Goal: Information Seeking & Learning: Learn about a topic

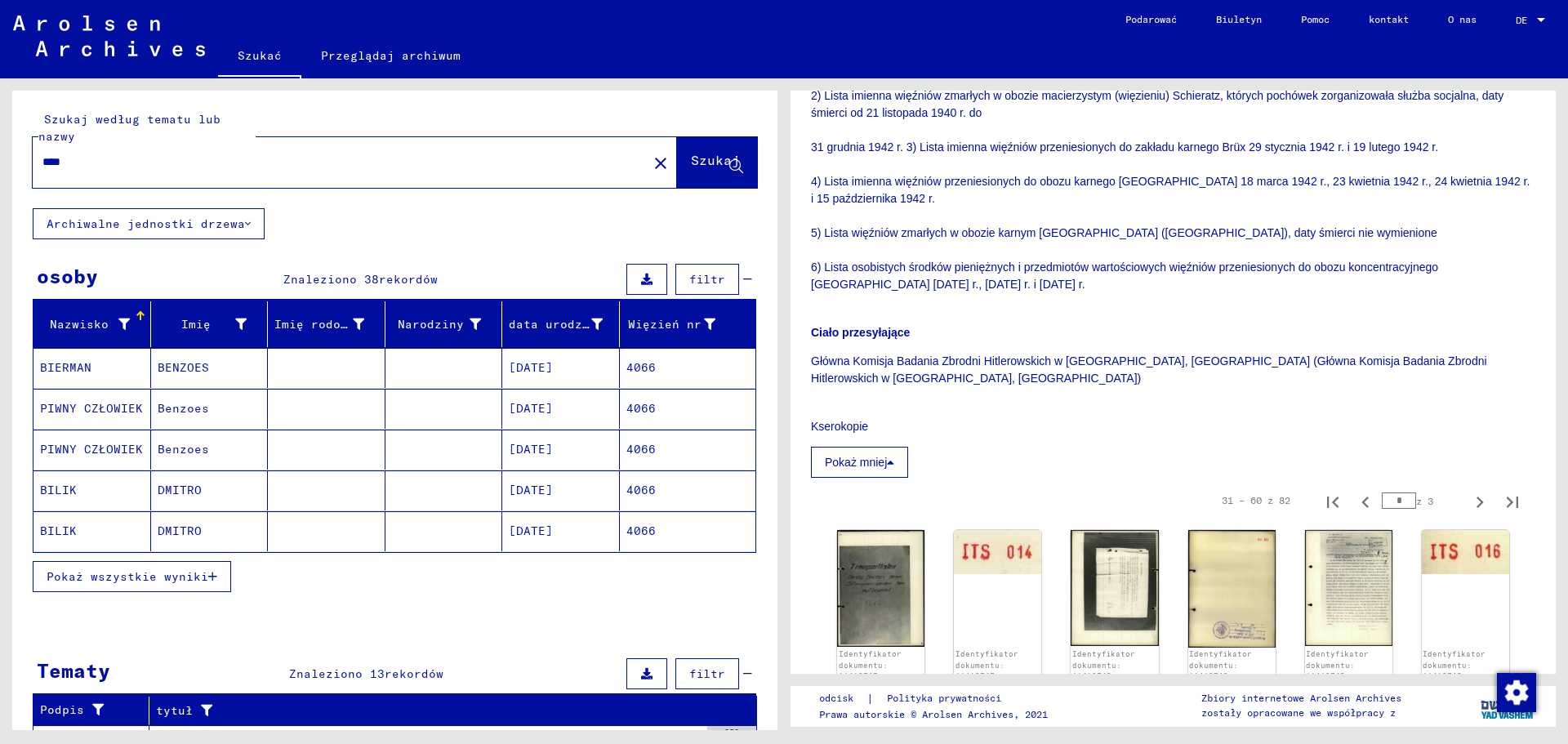
drag, startPoint x: 96, startPoint y: 163, endPoint x: 0, endPoint y: 165, distance: 96.0
click at [0, 165] on div "Szukaj według tematu lub nazwy **** close Szukaj Archiwalne jednostki drzewa os…" at bounding box center [392, 403] width 784 height 651
type input "**********"
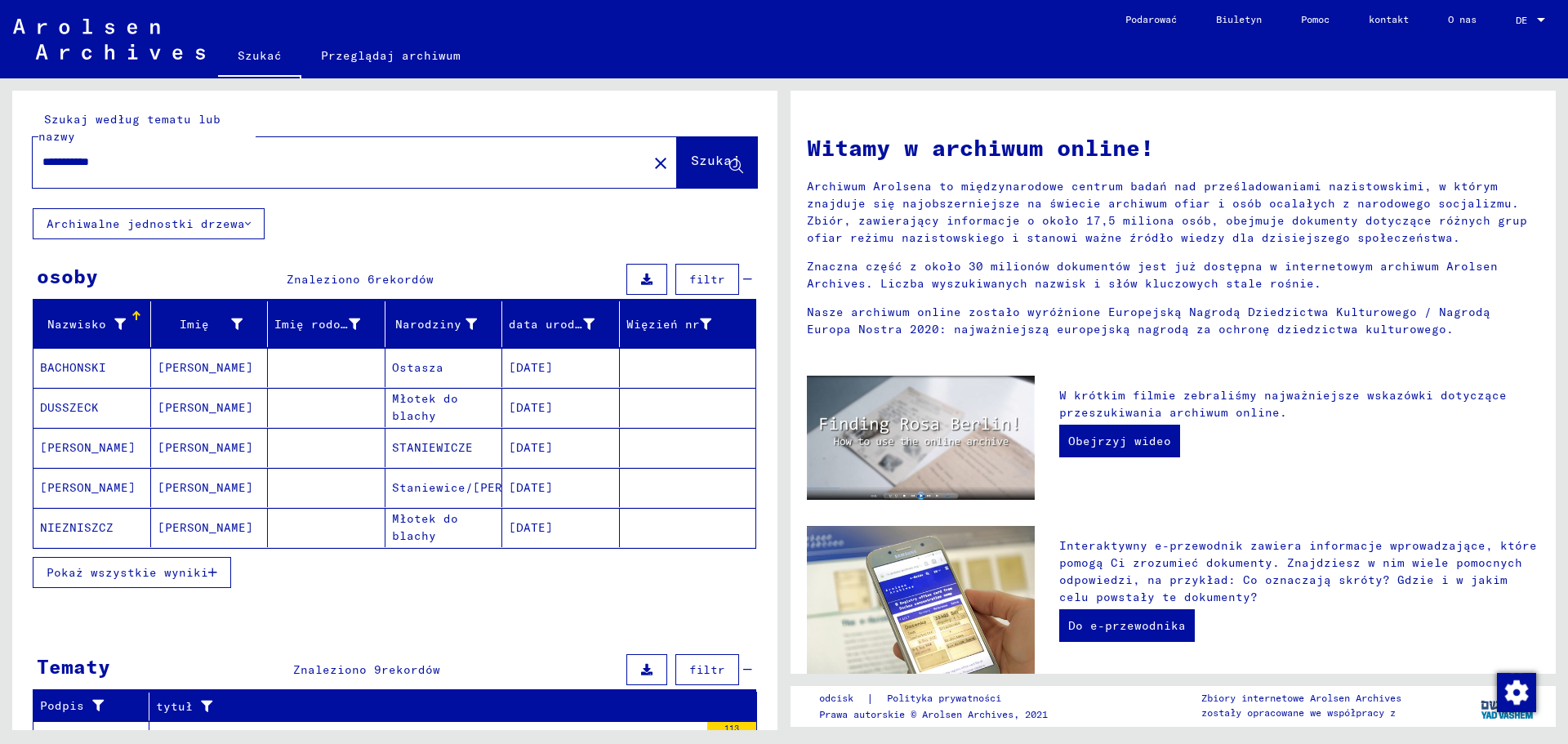
click at [176, 571] on font "Pokaż wszystkie wyniki" at bounding box center [127, 572] width 162 height 15
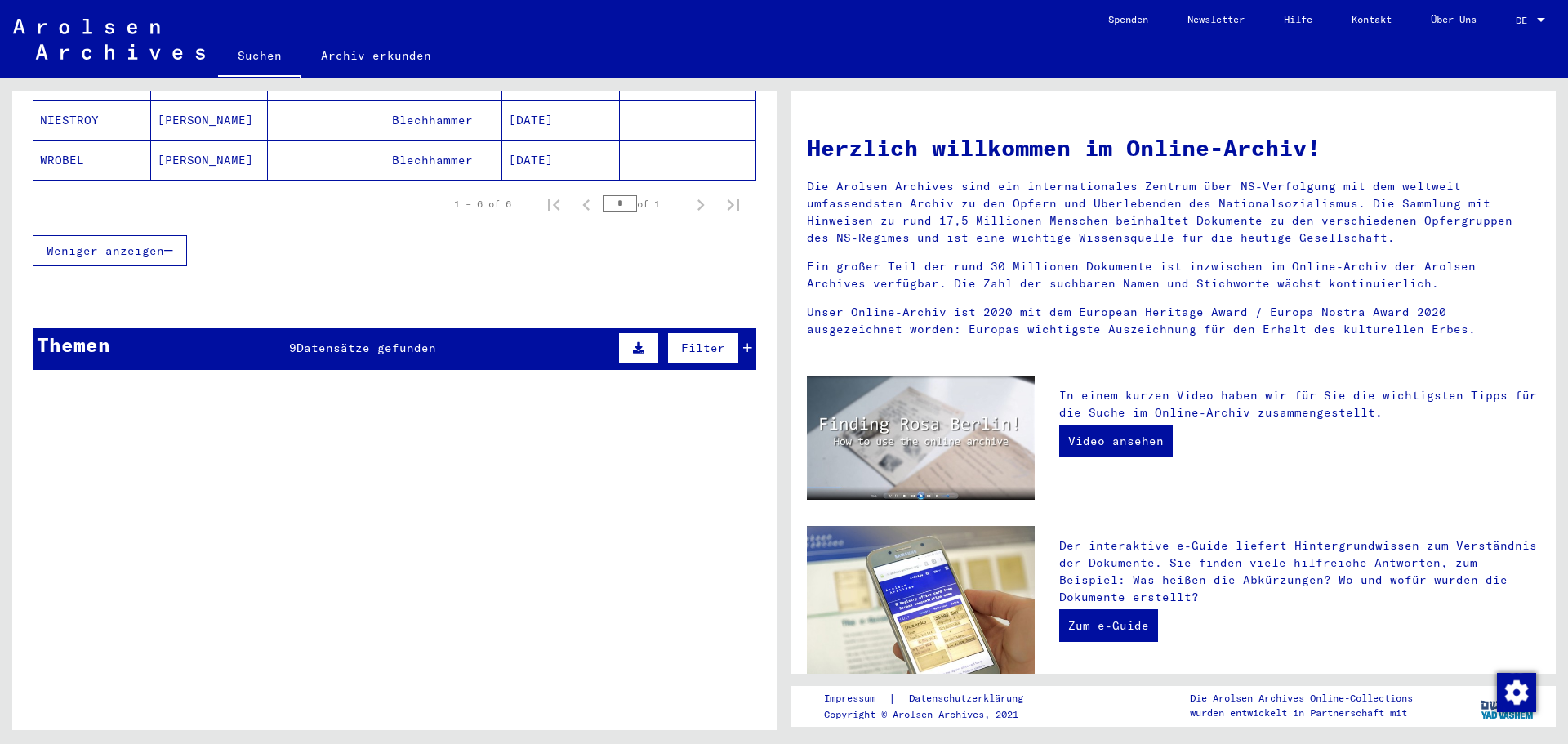
scroll to position [409, 0]
click at [743, 341] on icon at bounding box center [748, 346] width 9 height 11
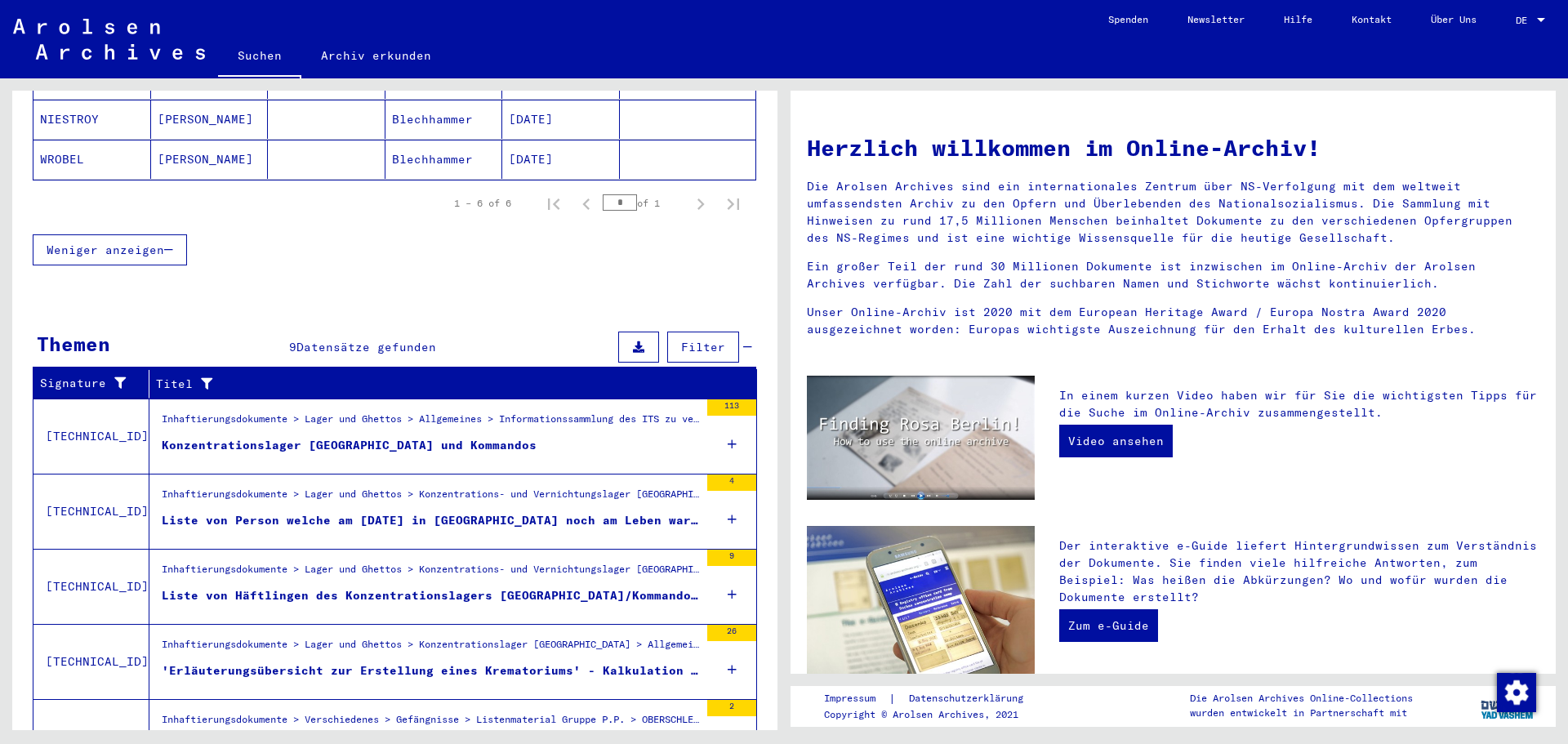
click at [388, 437] on div "Konzentrationslager [GEOGRAPHIC_DATA] und Kommandos" at bounding box center [348, 445] width 374 height 17
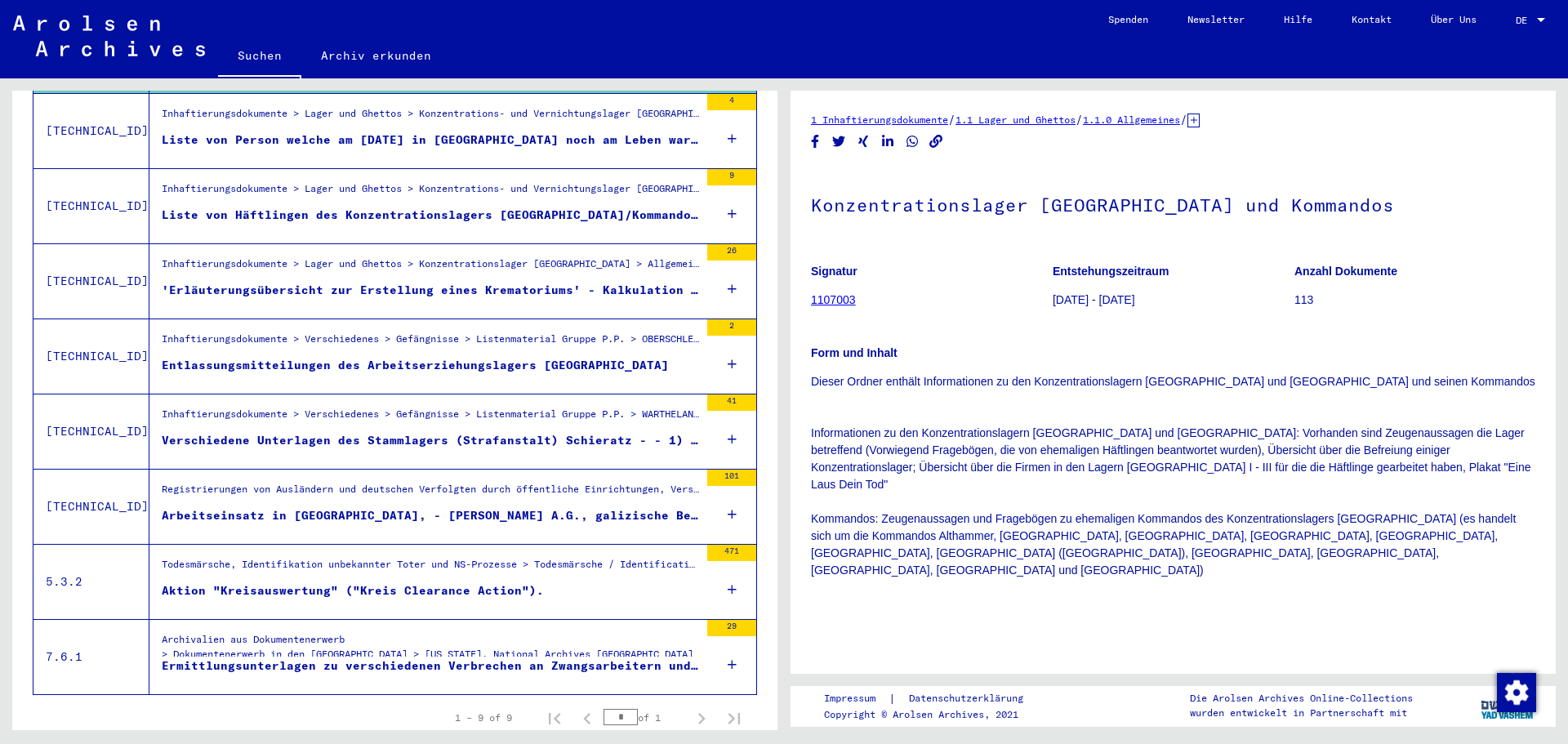
scroll to position [327, 0]
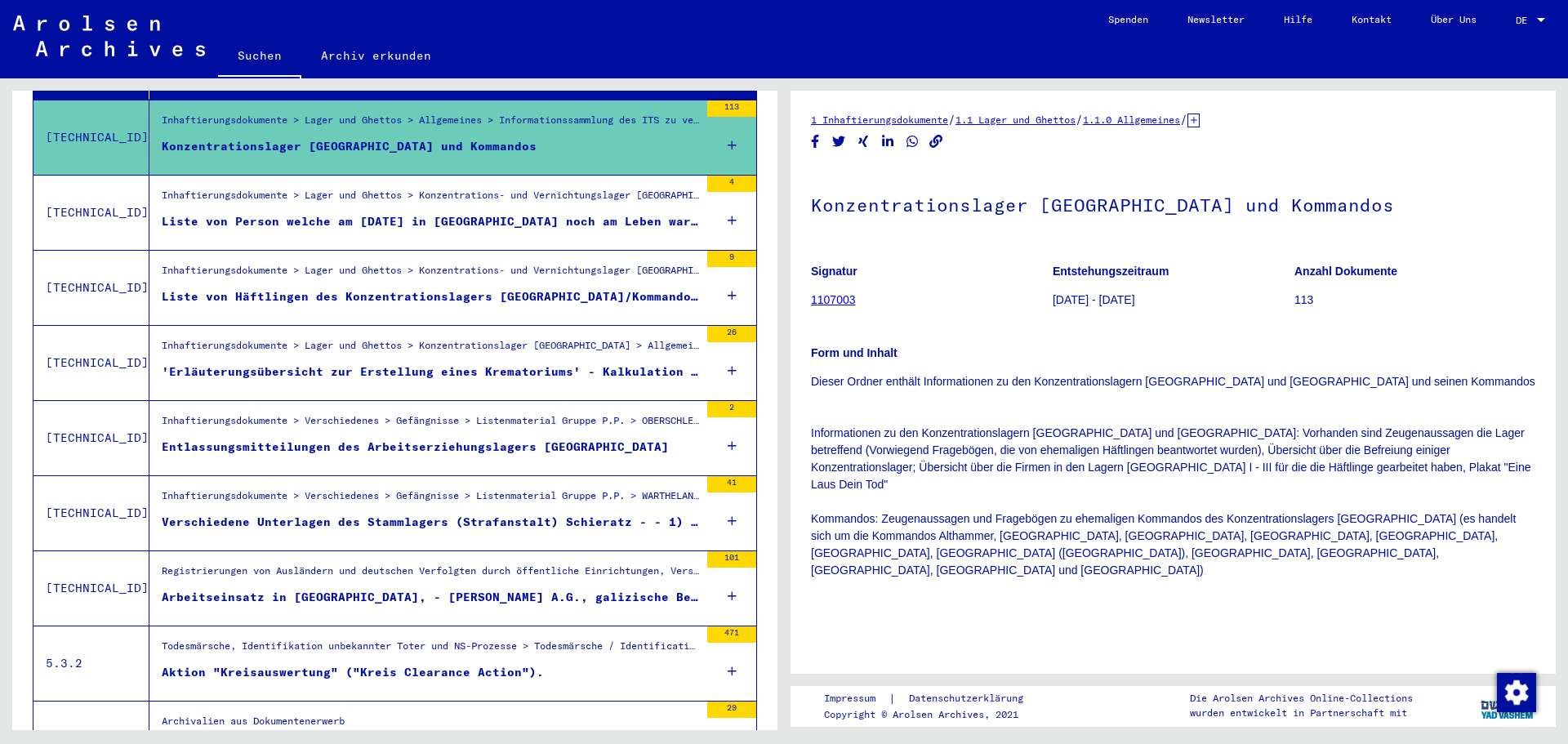
click at [399, 288] on div "Liste von Häftlingen des Konzentrationslagers [GEOGRAPHIC_DATA]/Kommando Blechh…" at bounding box center [430, 296] width 537 height 17
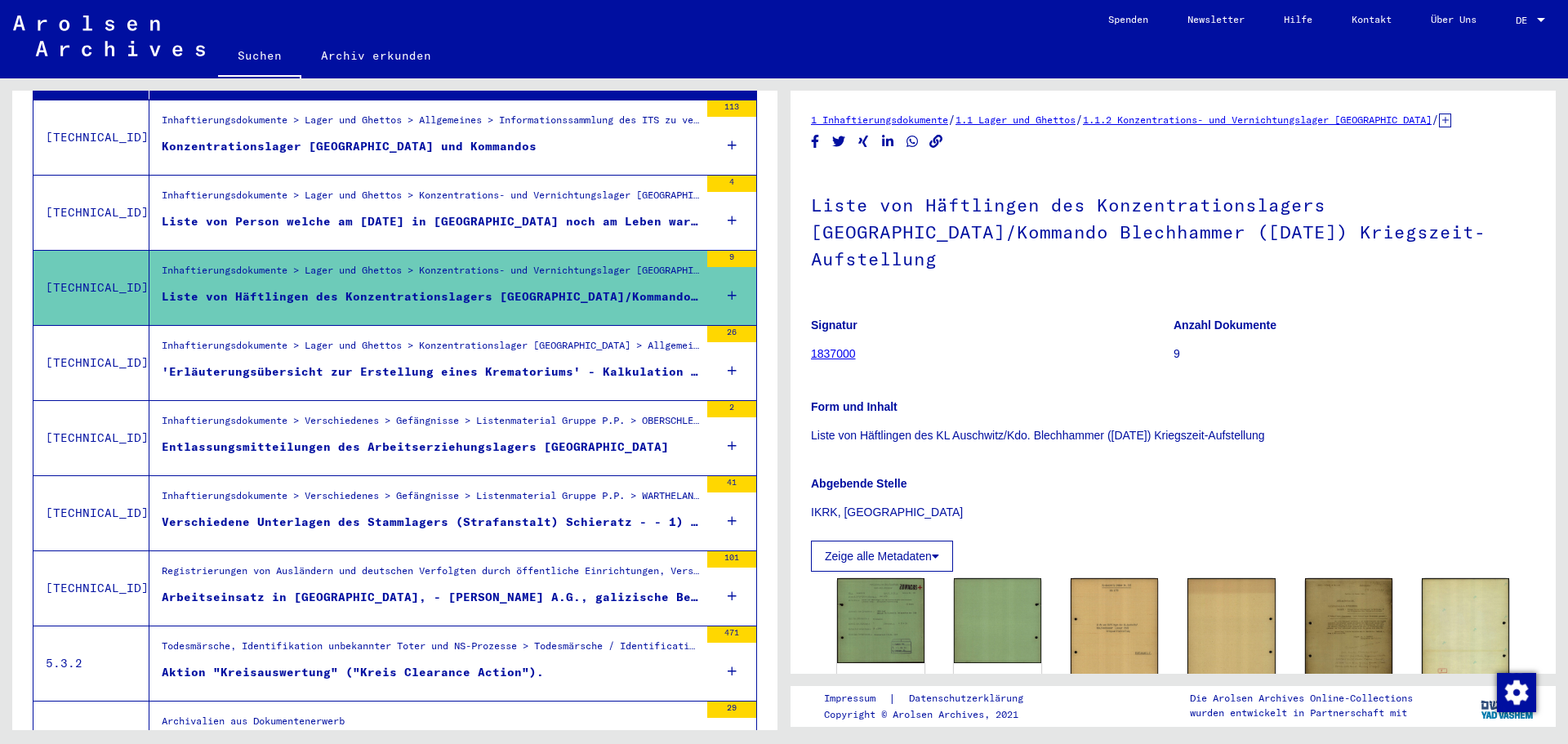
click at [382, 363] on div "'Erläuterungsübersicht zur Erstellung eines Krematoriums' - Kalkulation von Mat…" at bounding box center [430, 372] width 537 height 17
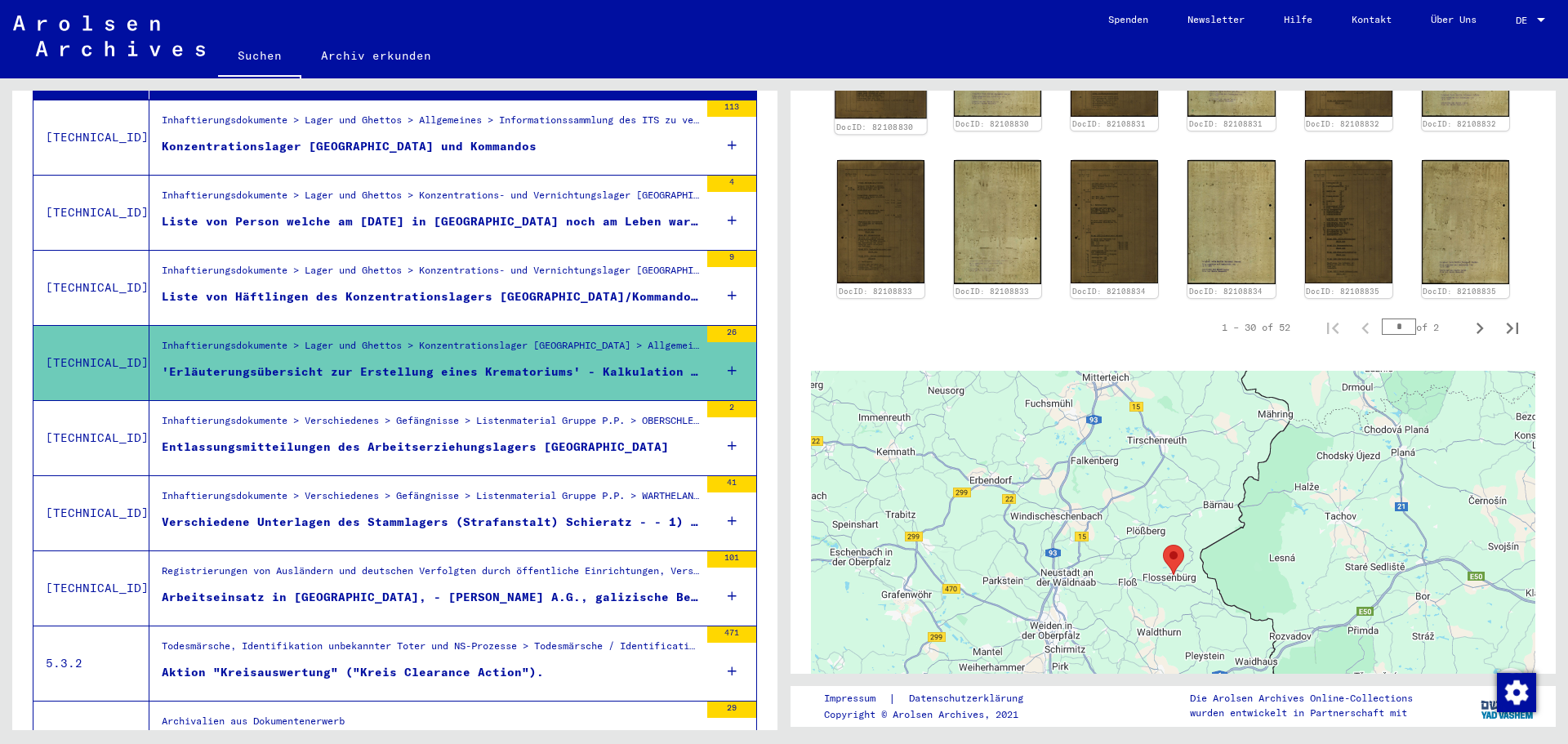
scroll to position [1551, 0]
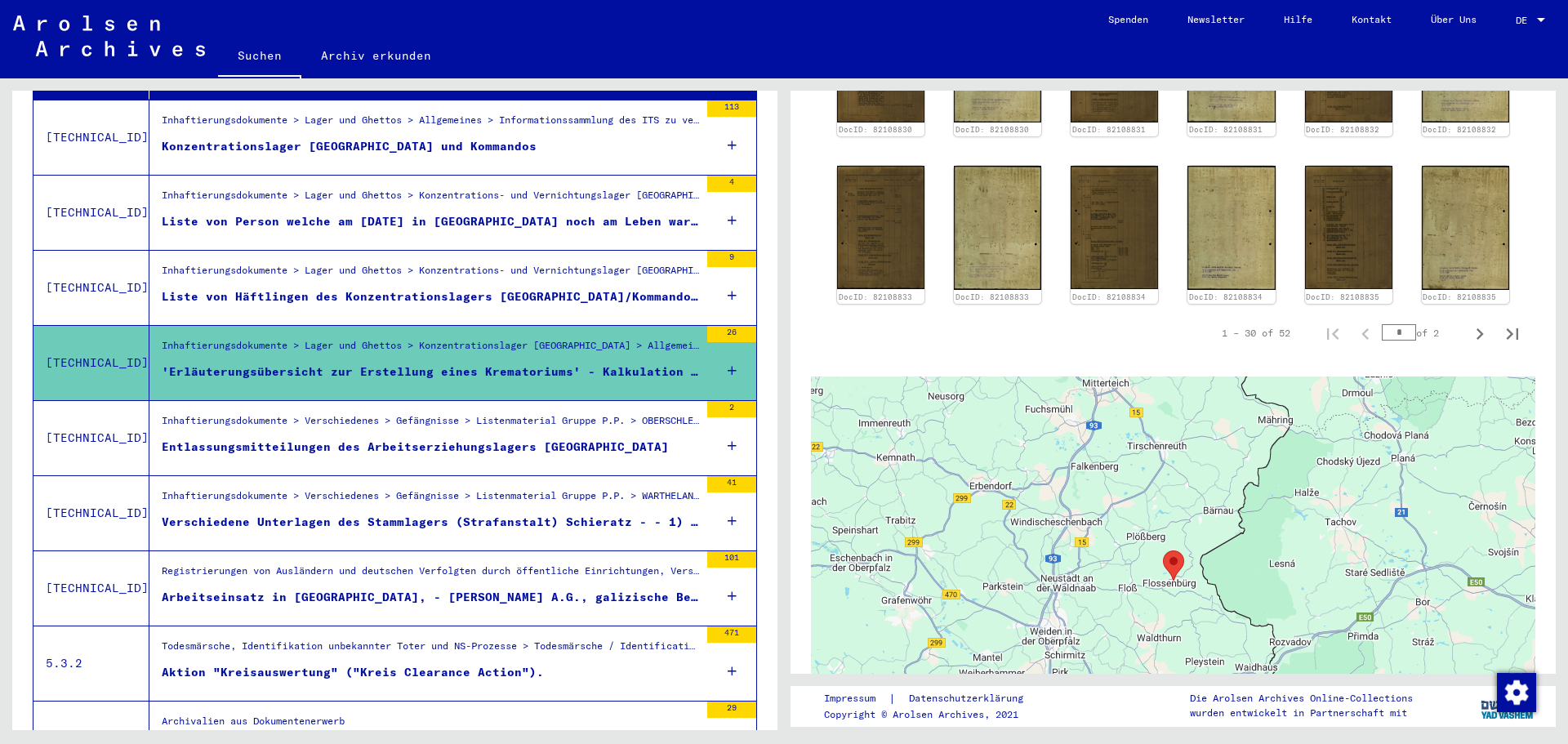
click at [325, 416] on div "Inhaftierungsdokumente > Verschiedenes > Gefängnisse > Listenmaterial Gruppe P.…" at bounding box center [430, 424] width 537 height 23
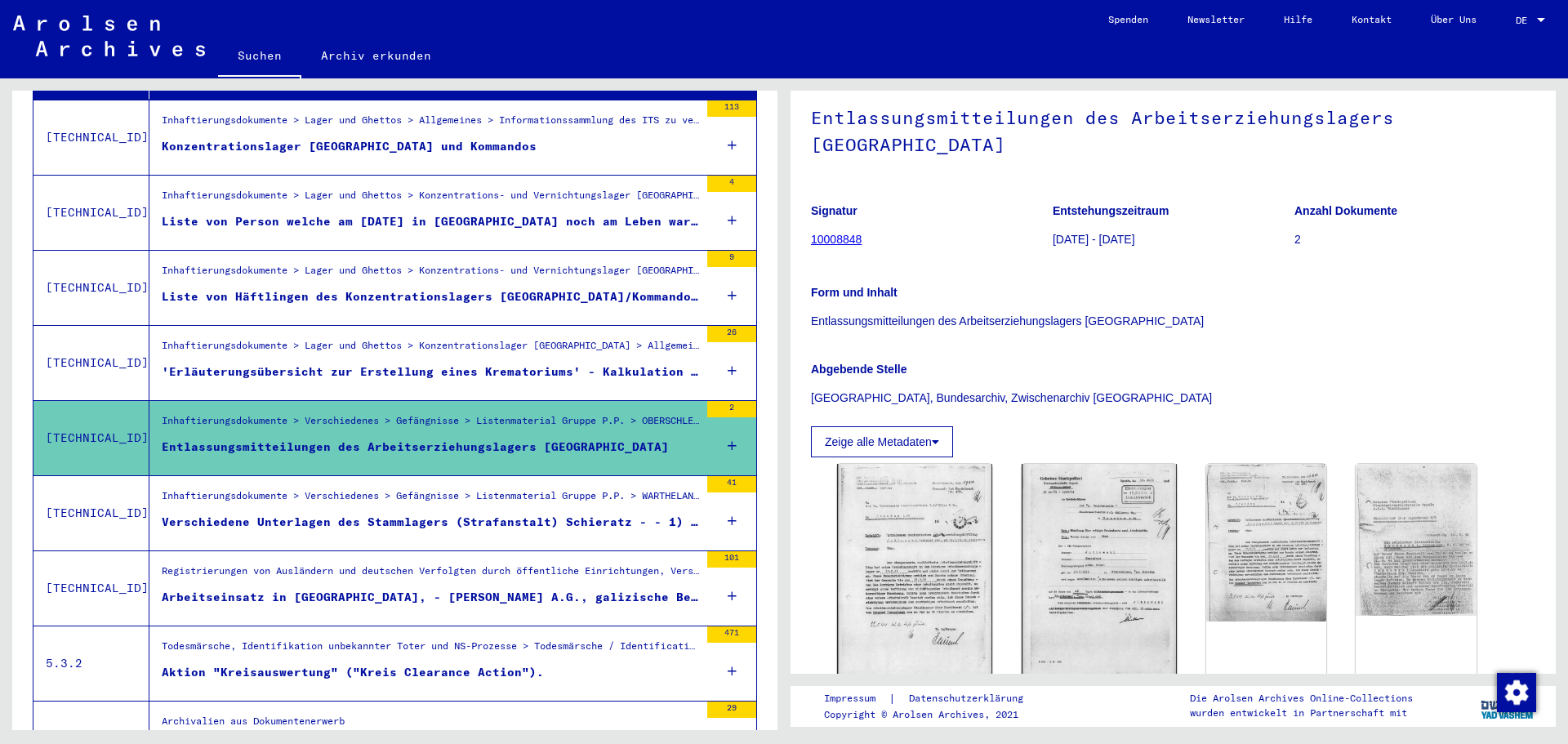
scroll to position [82, 0]
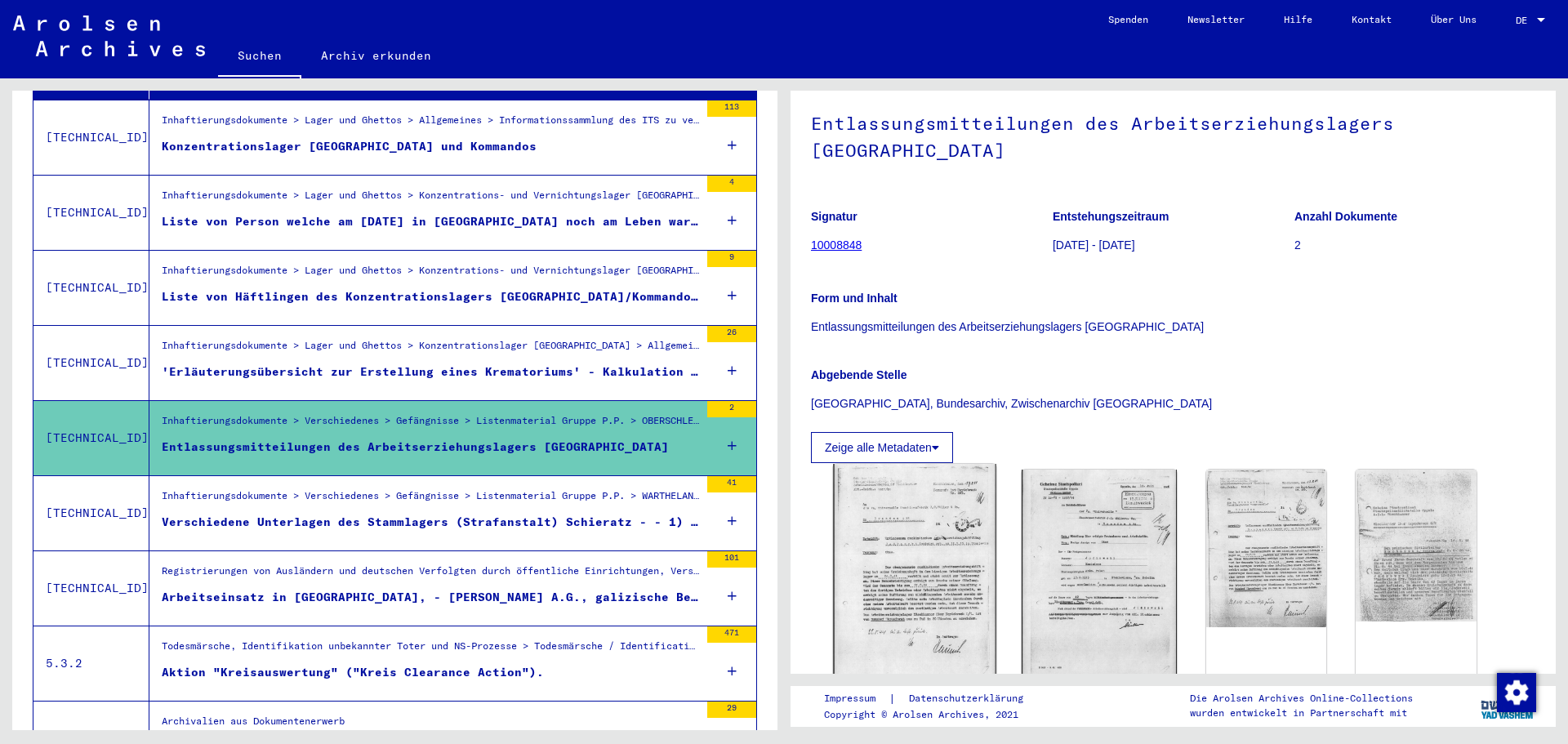
click at [939, 488] on img at bounding box center [914, 577] width 163 height 227
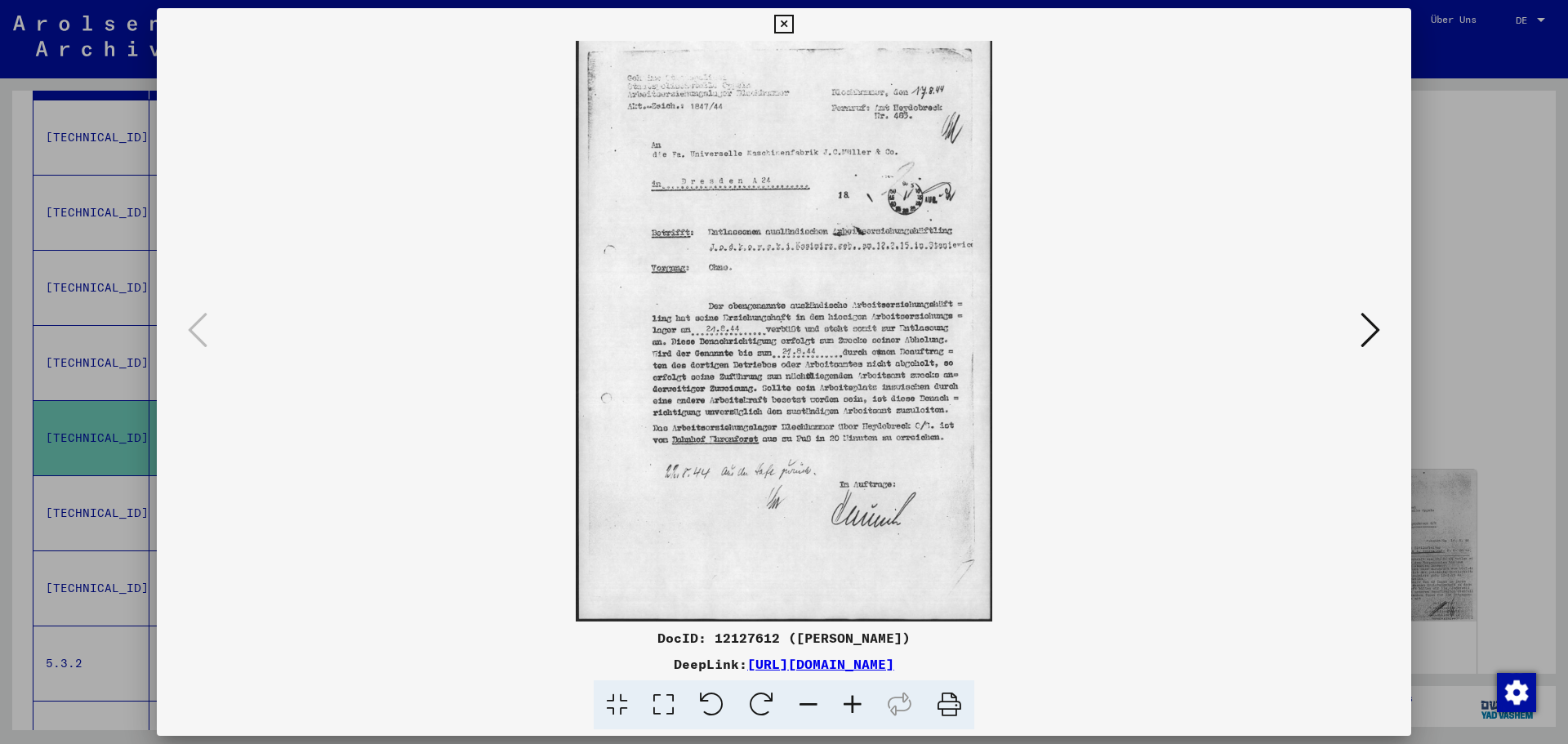
click at [782, 23] on icon at bounding box center [783, 24] width 19 height 20
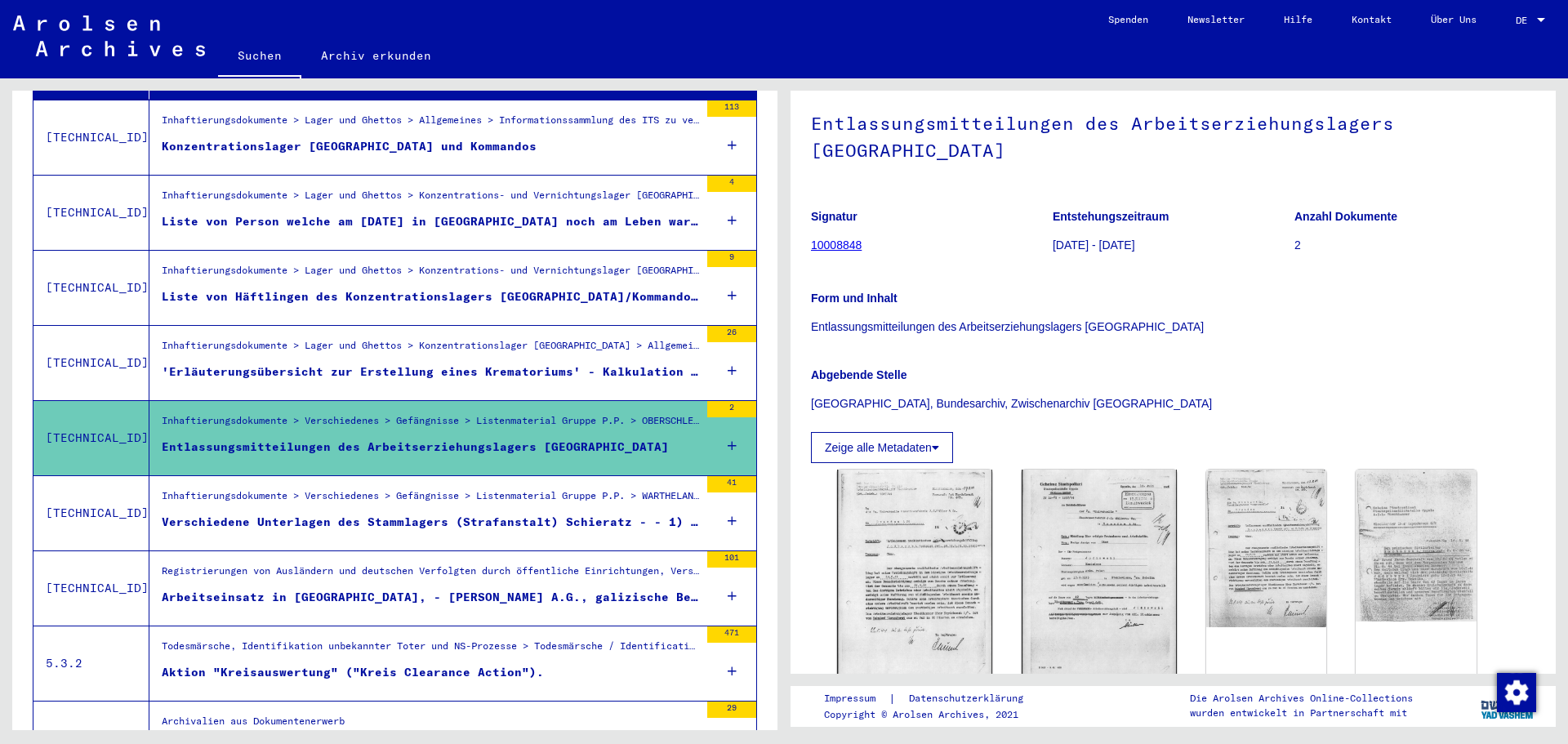
click at [269, 514] on div "Verschiedene Unterlagen des Stammlagers (Strafanstalt) Schieratz - - 1) Häftlin…" at bounding box center [430, 522] width 537 height 17
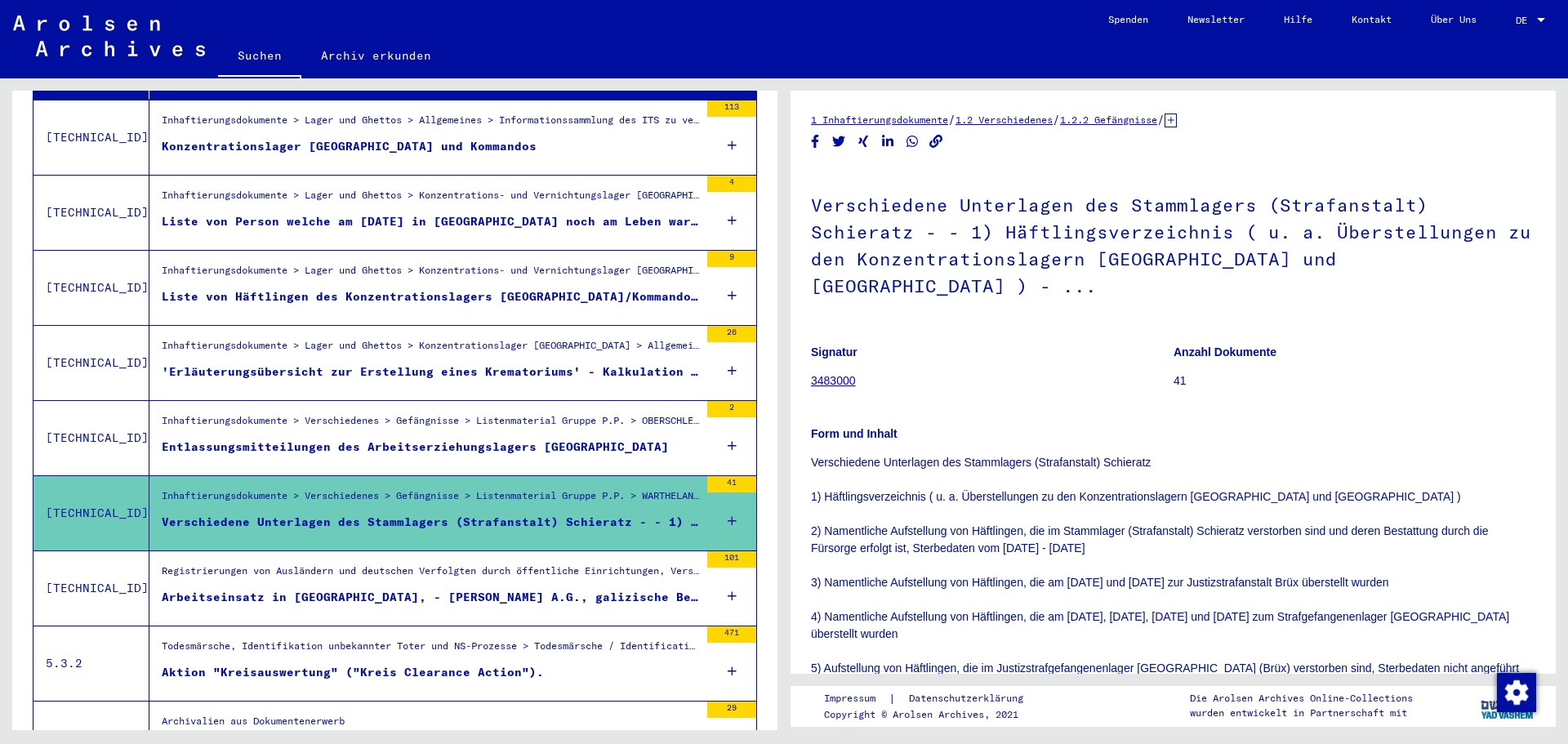
click at [1177, 118] on icon at bounding box center [1170, 120] width 12 height 14
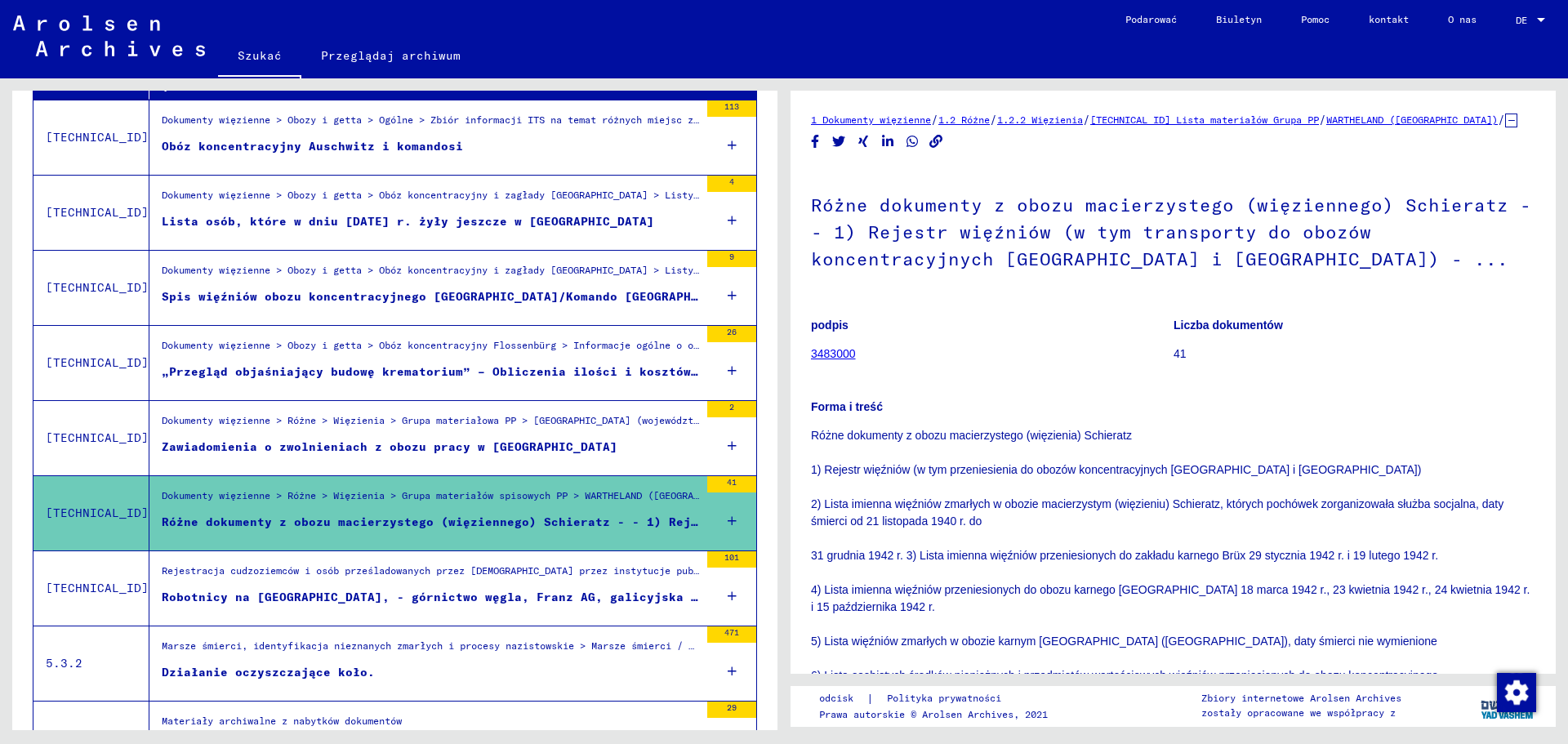
scroll to position [344, 0]
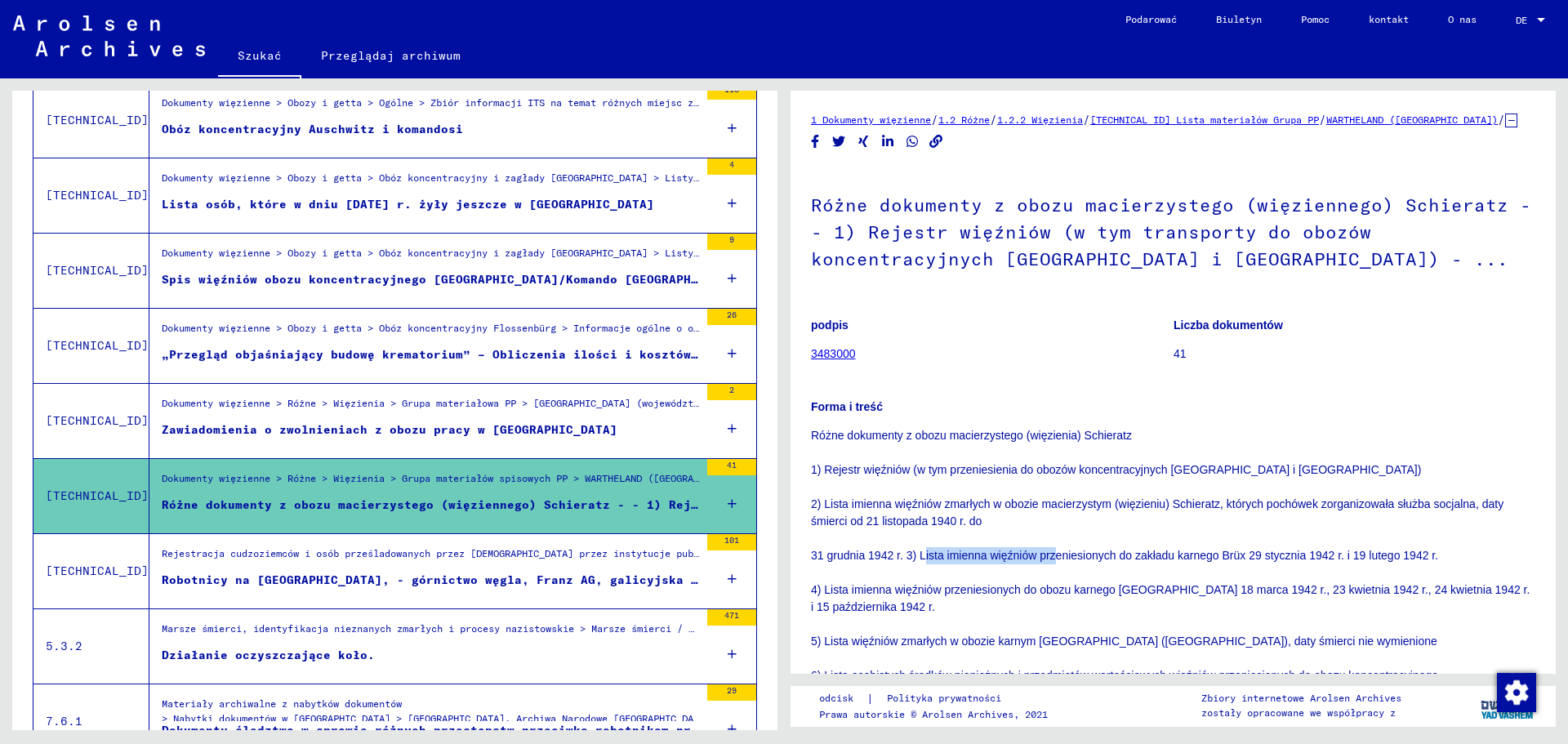
drag, startPoint x: 926, startPoint y: 575, endPoint x: 1053, endPoint y: 573, distance: 127.0
click at [1053, 562] on font "31 grudnia 1942 r. 3) Lista imienna więźniów przeniesionych do zakładu karnego …" at bounding box center [1124, 555] width 627 height 13
drag, startPoint x: 1034, startPoint y: 607, endPoint x: 1164, endPoint y: 609, distance: 130.0
click at [1164, 609] on font "4) Lista imienna więźniów przeniesionych do obozu karnego [GEOGRAPHIC_DATA] 18 …" at bounding box center [1170, 598] width 719 height 31
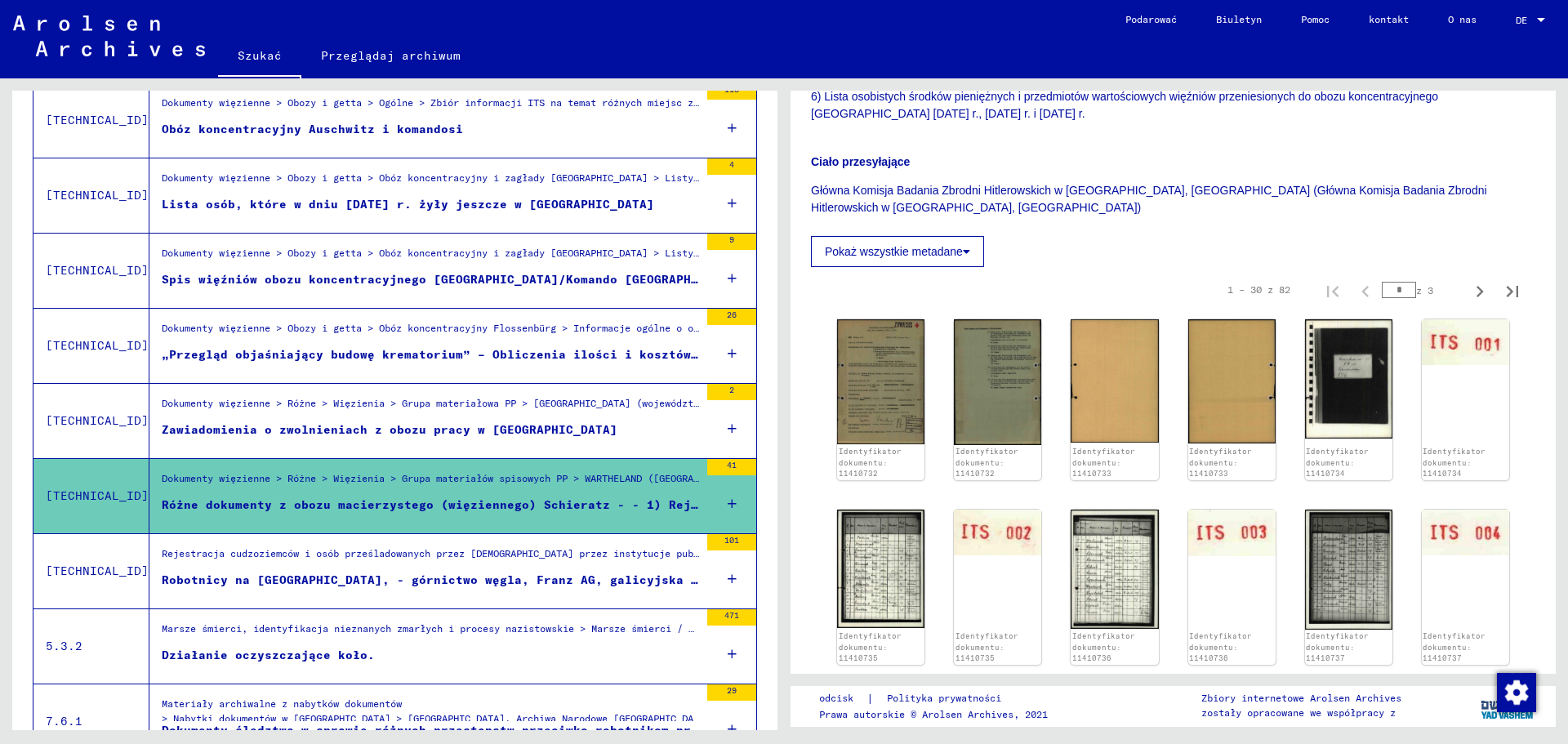
scroll to position [735, 0]
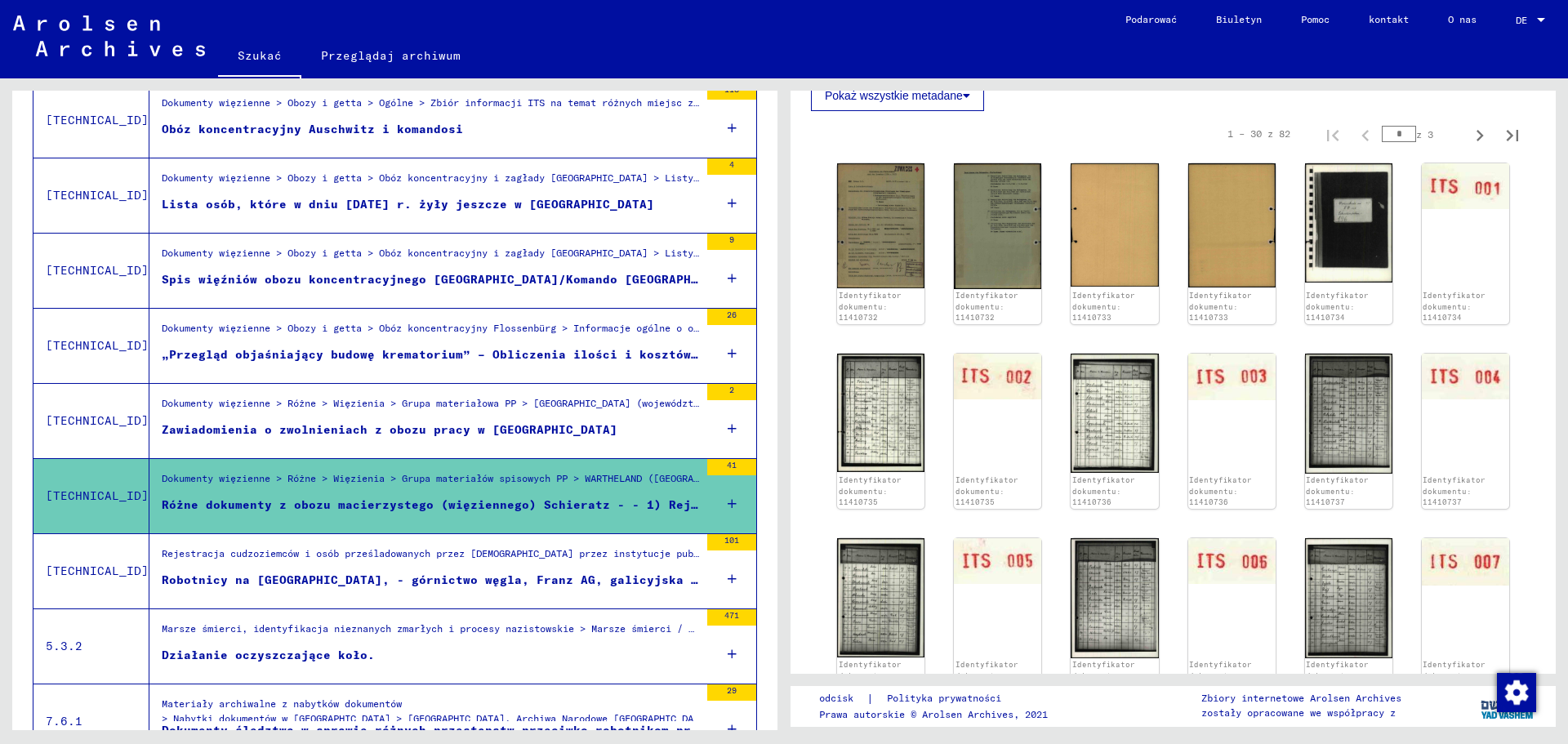
click at [411, 568] on div "Rejestracja cudzoziemców i osób prześladowanych przez [DEMOGRAPHIC_DATA] przez …" at bounding box center [430, 557] width 537 height 23
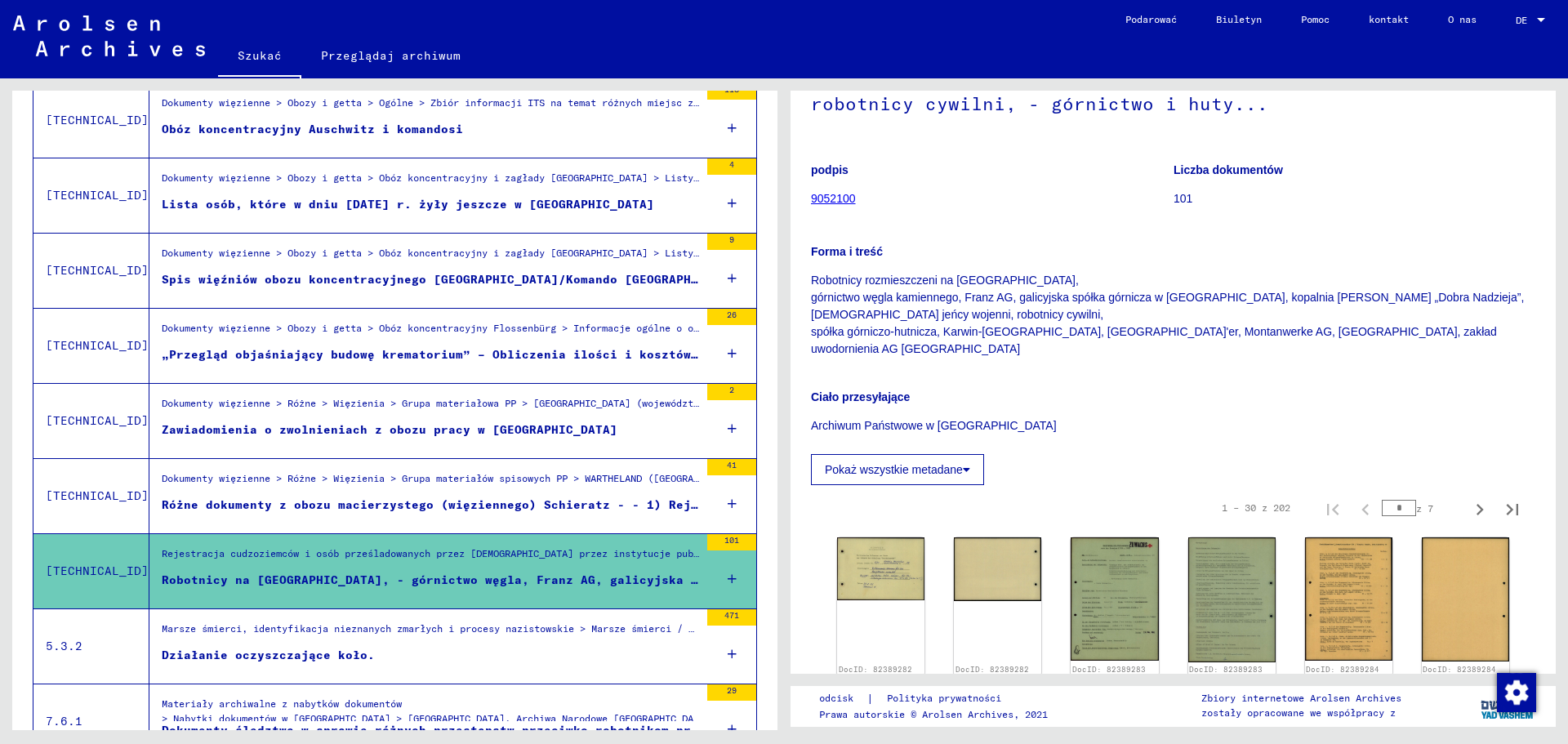
scroll to position [245, 0]
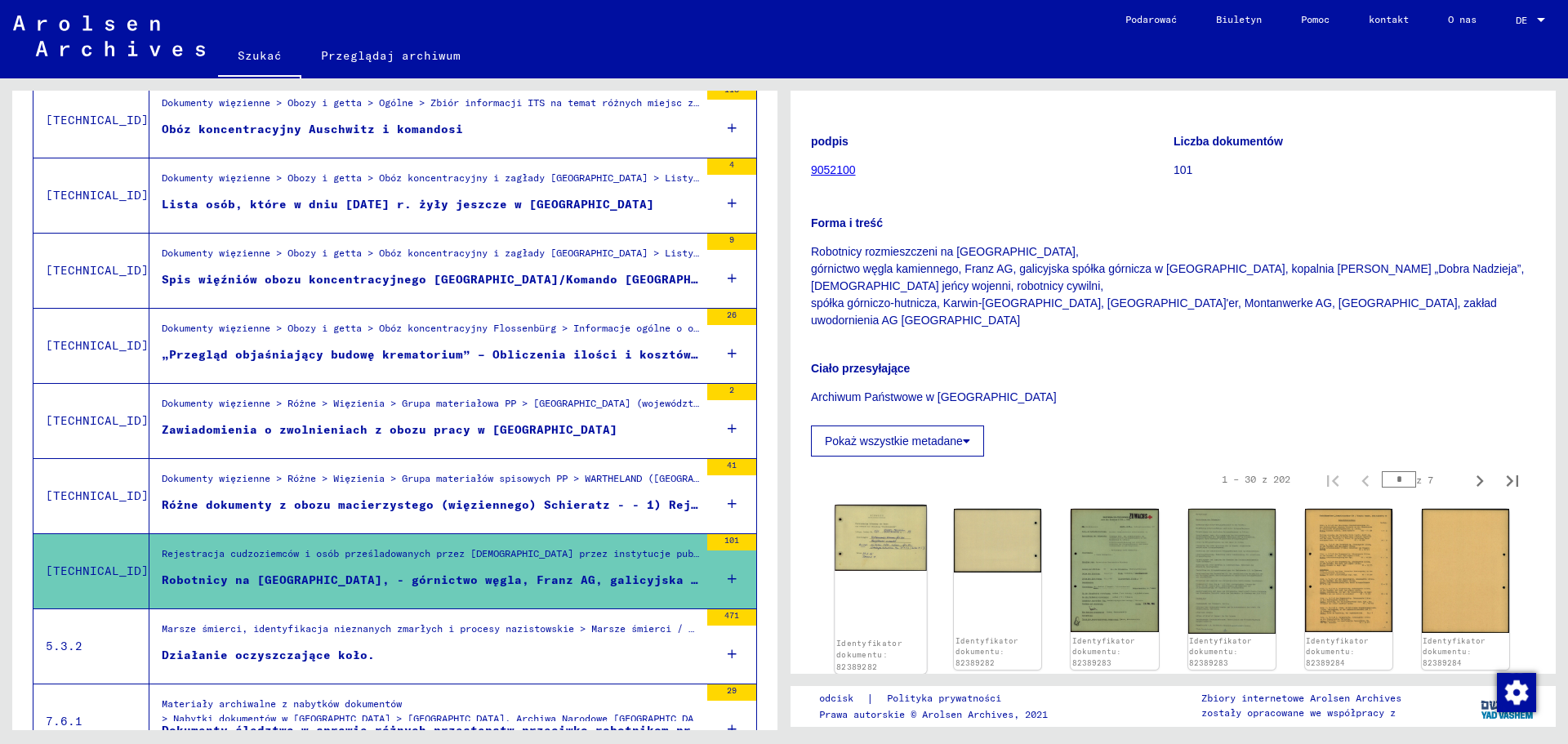
click at [898, 520] on img at bounding box center [880, 537] width 92 height 66
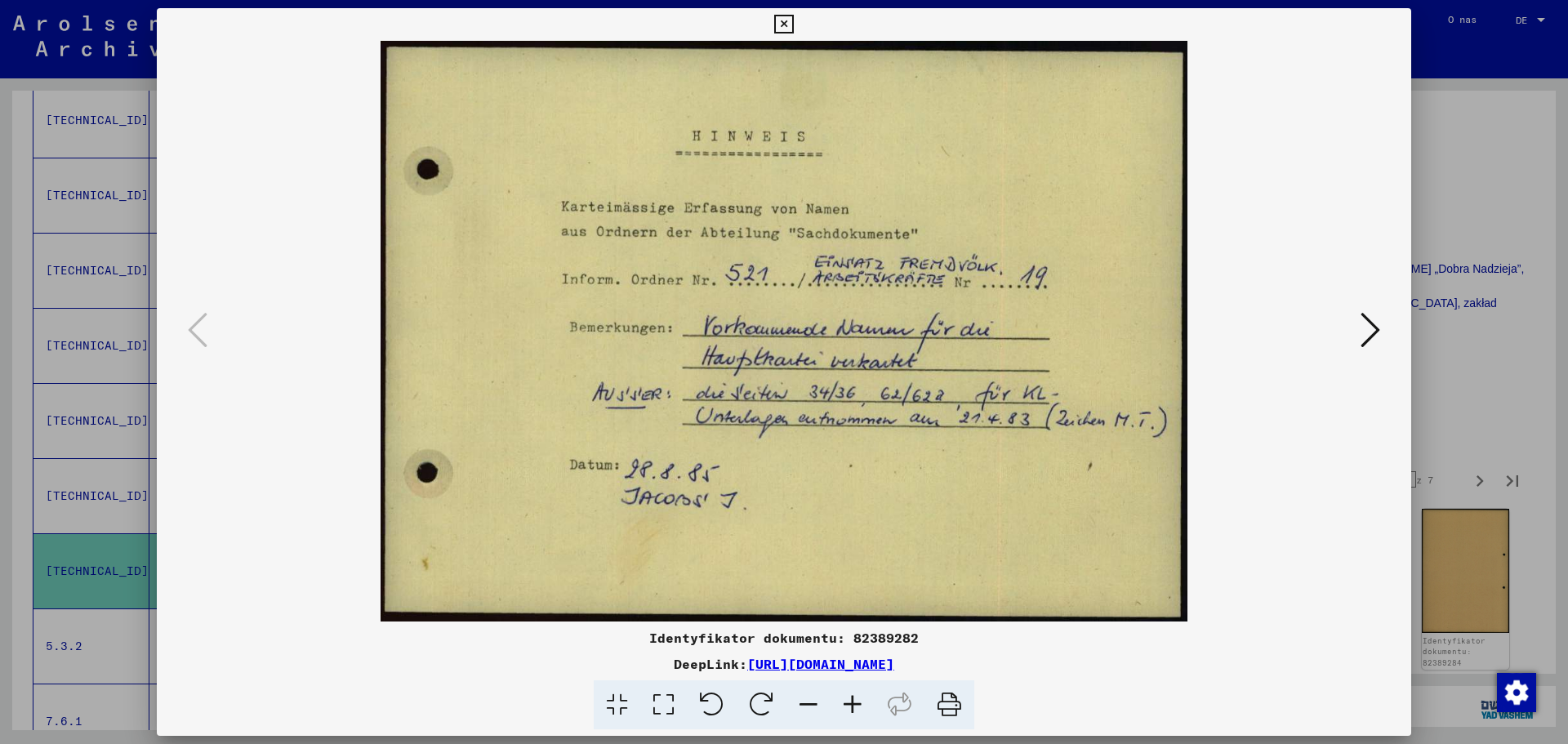
click at [1361, 327] on icon at bounding box center [1370, 330] width 20 height 39
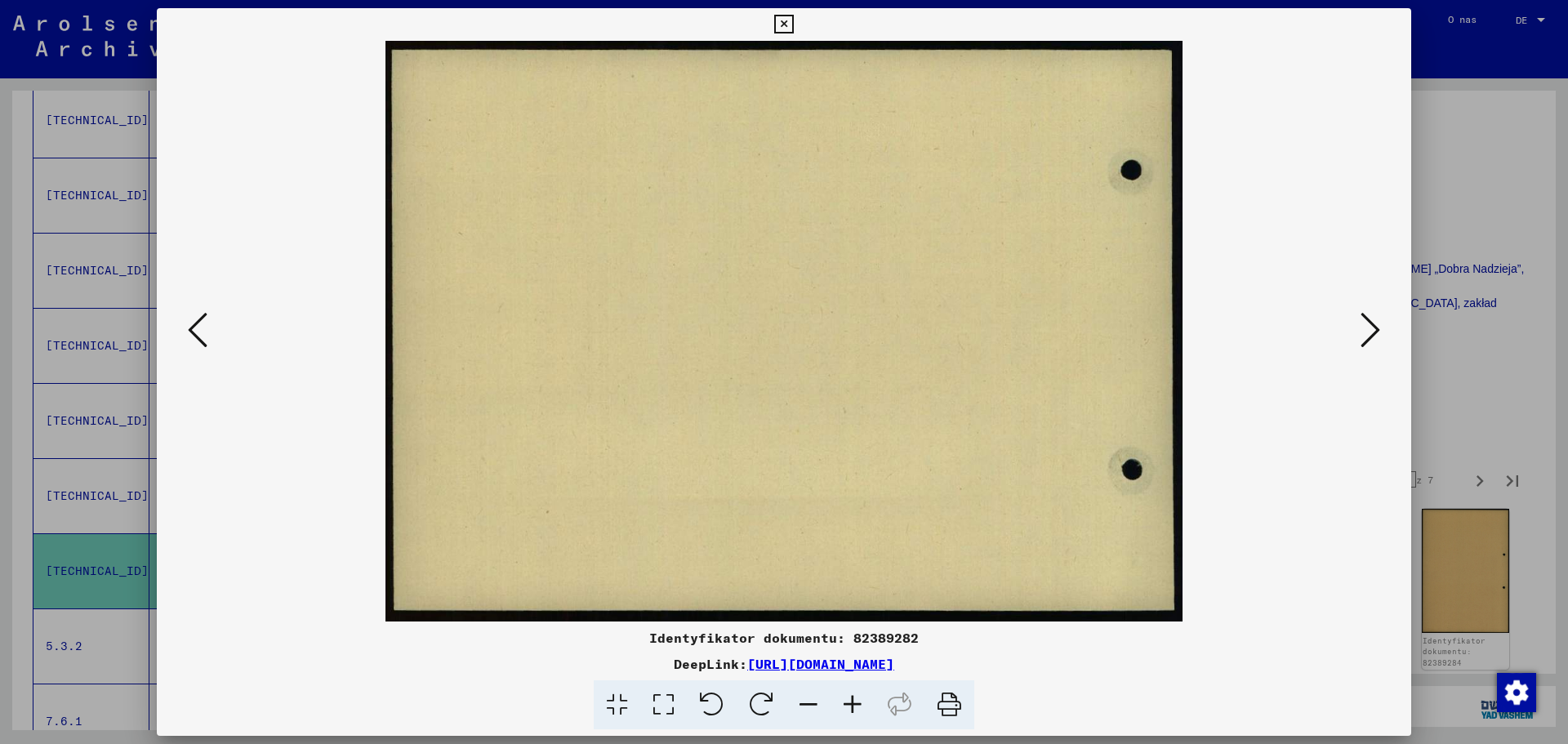
click at [1361, 327] on icon at bounding box center [1370, 330] width 20 height 39
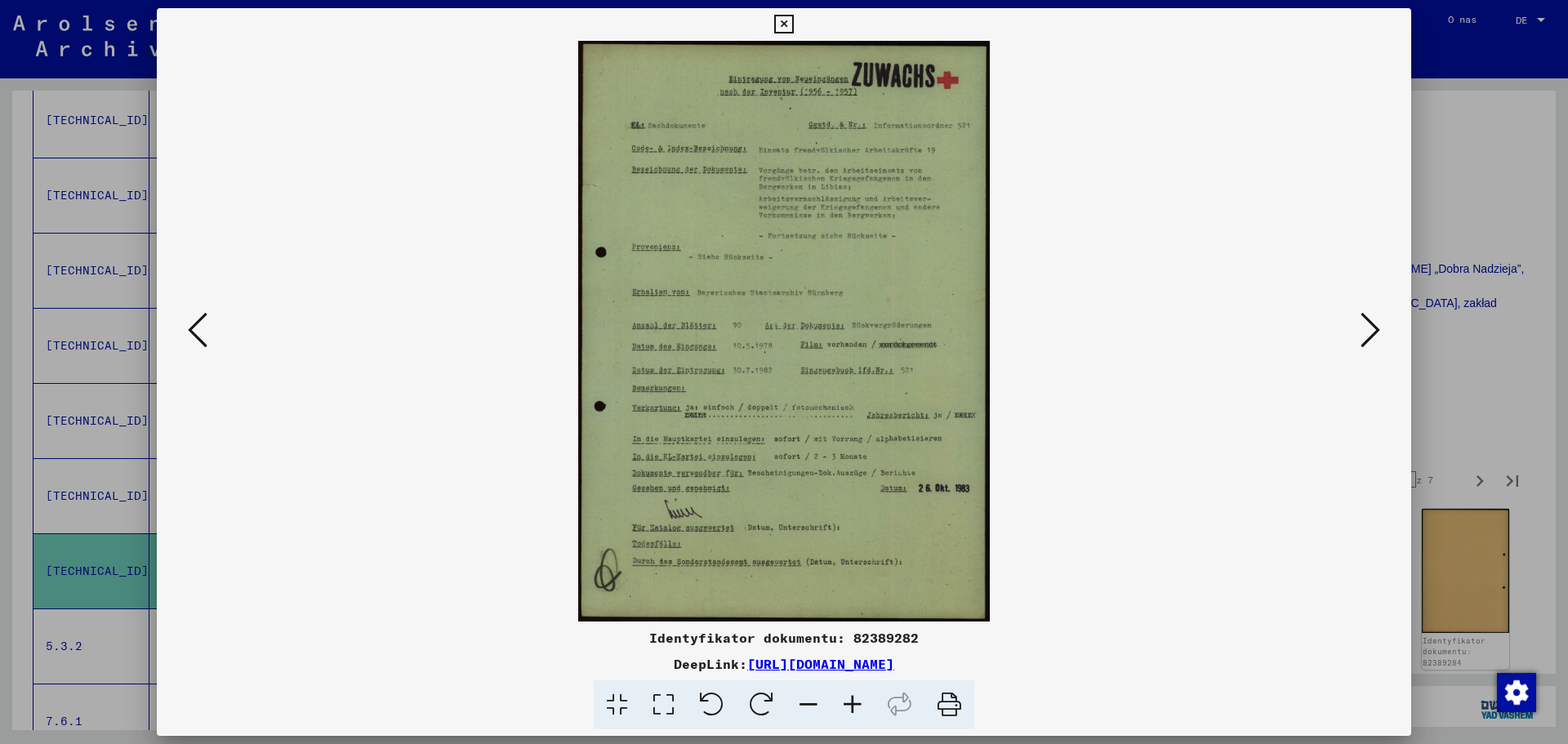
click at [1361, 327] on icon at bounding box center [1370, 330] width 20 height 39
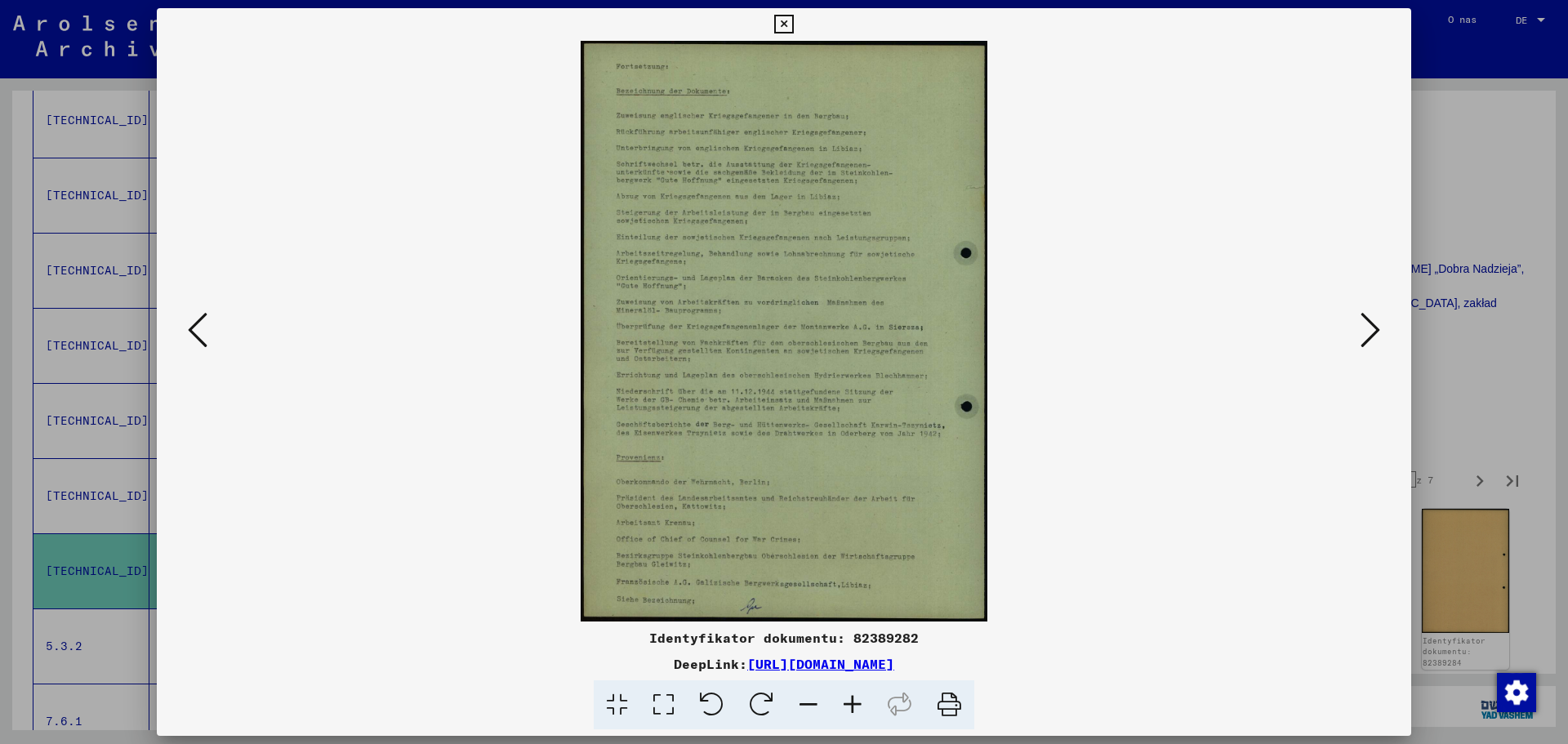
click at [1361, 327] on icon at bounding box center [1370, 330] width 20 height 39
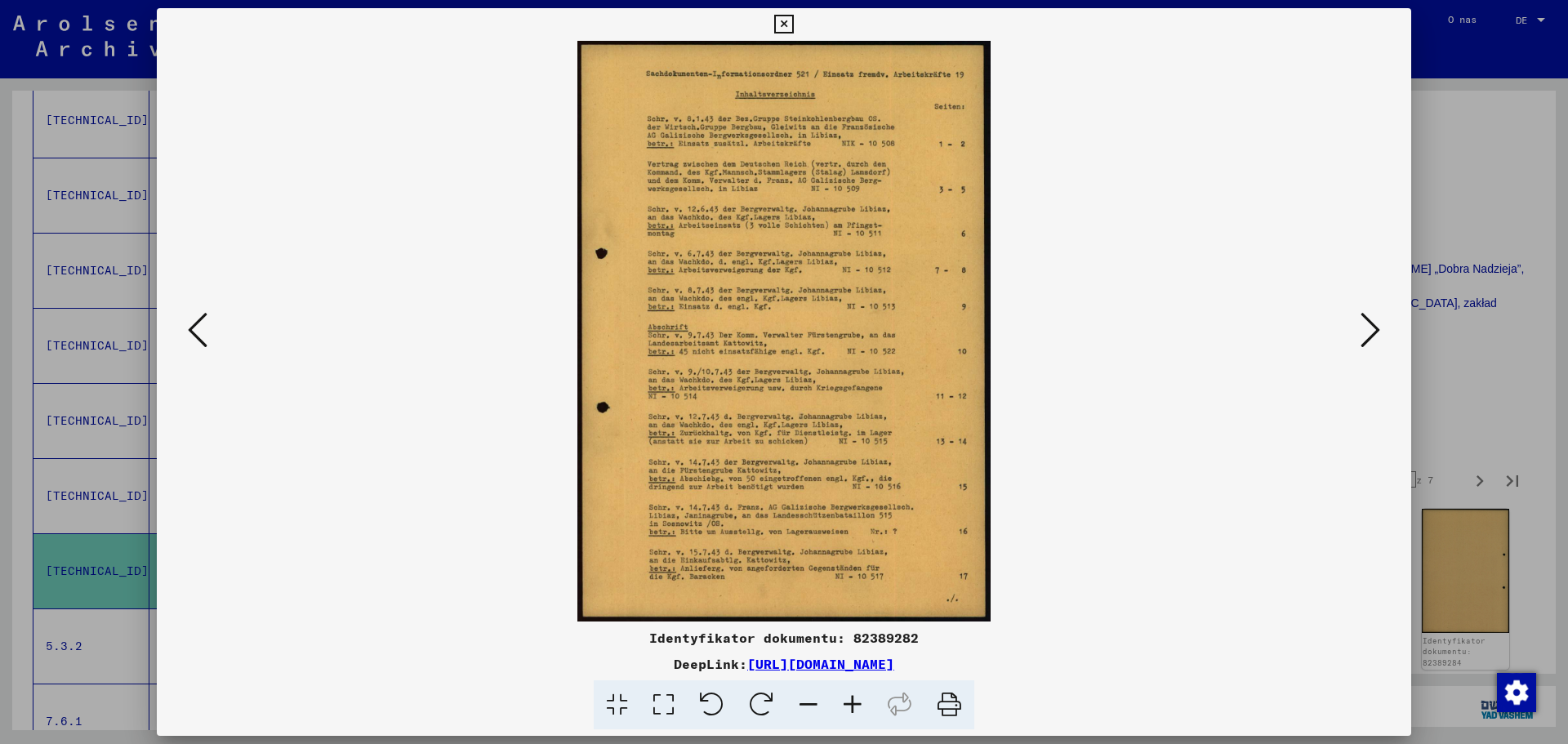
click at [1361, 327] on icon at bounding box center [1370, 330] width 20 height 39
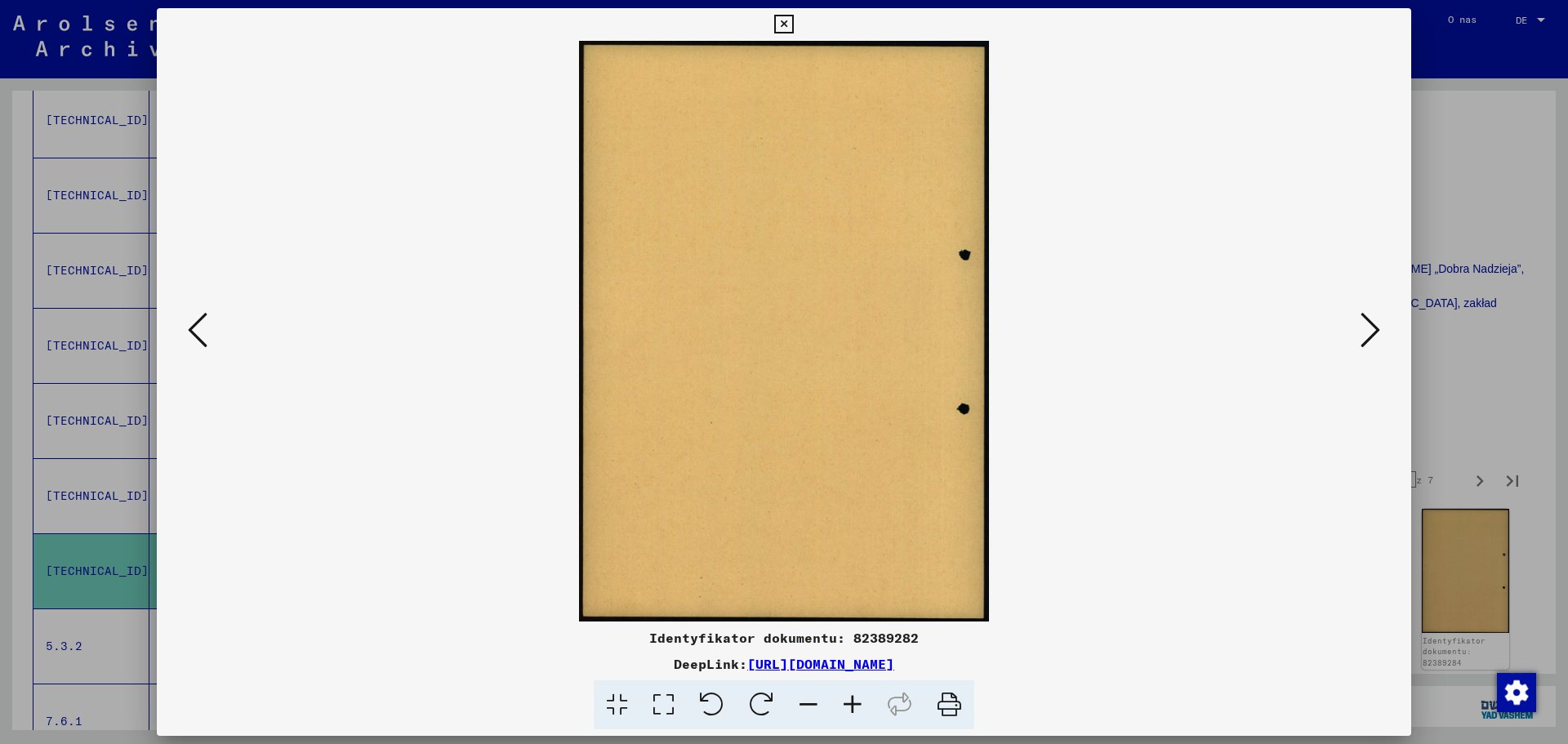
click at [1361, 327] on icon at bounding box center [1370, 330] width 20 height 39
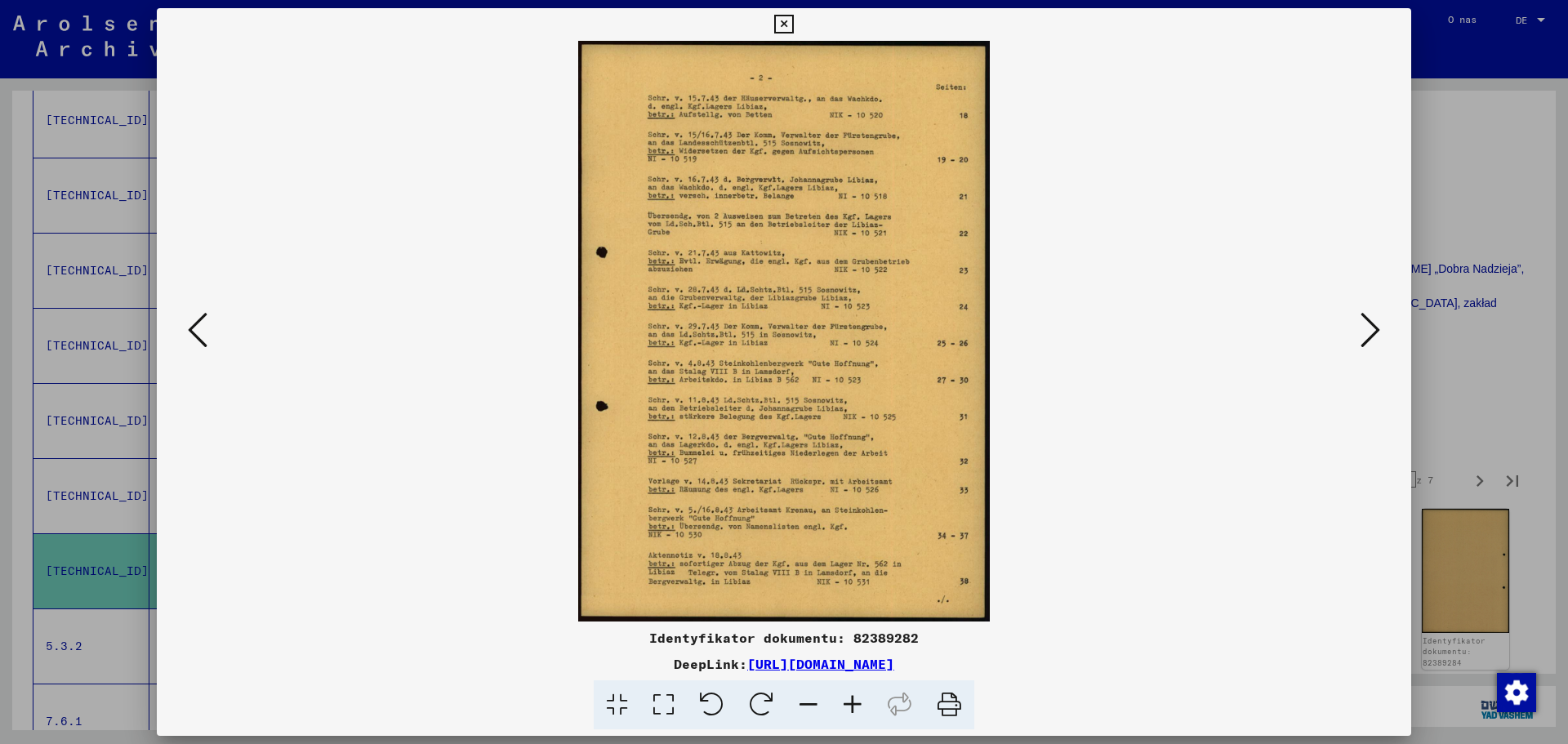
click at [1361, 327] on icon at bounding box center [1370, 330] width 20 height 39
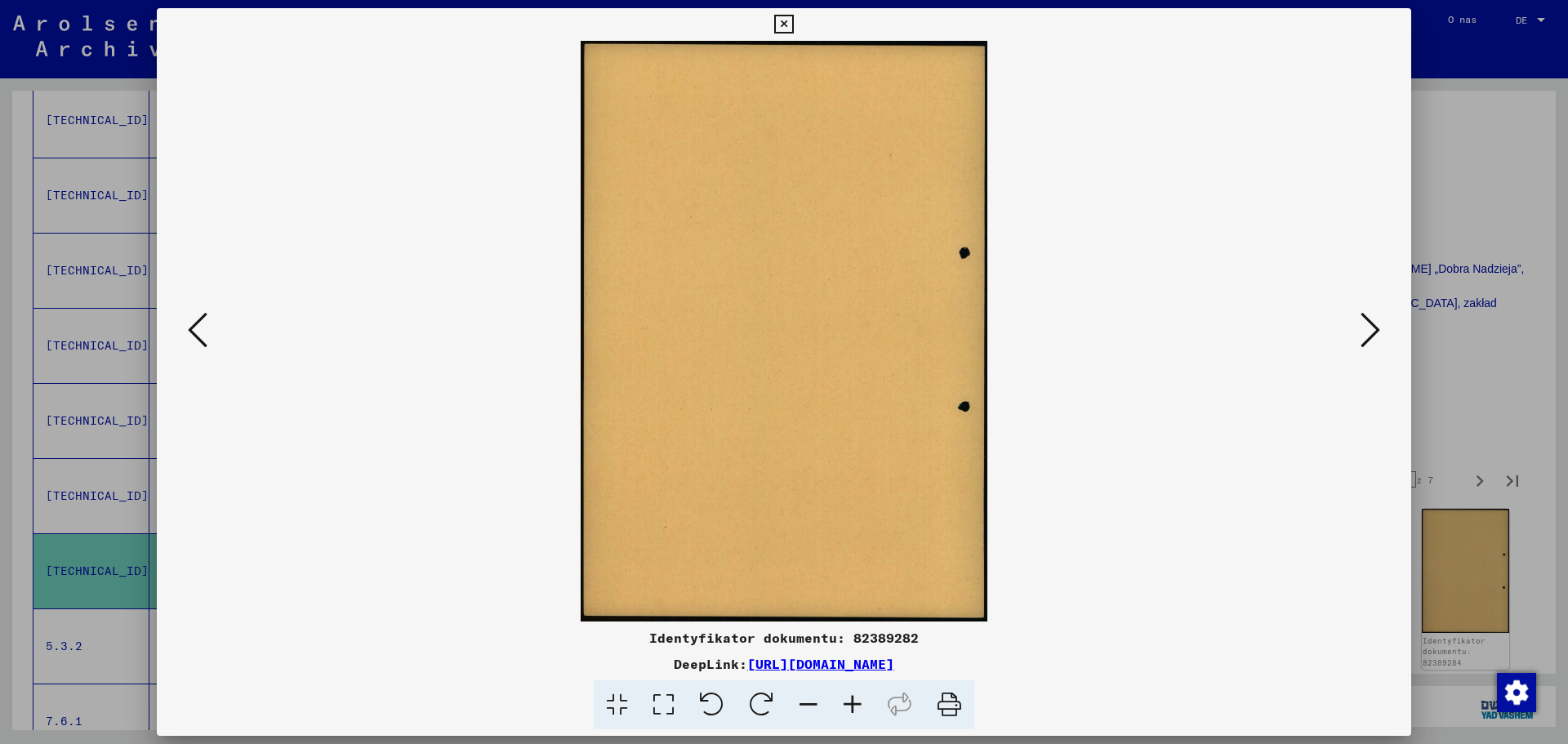
click at [1361, 327] on icon at bounding box center [1370, 330] width 20 height 39
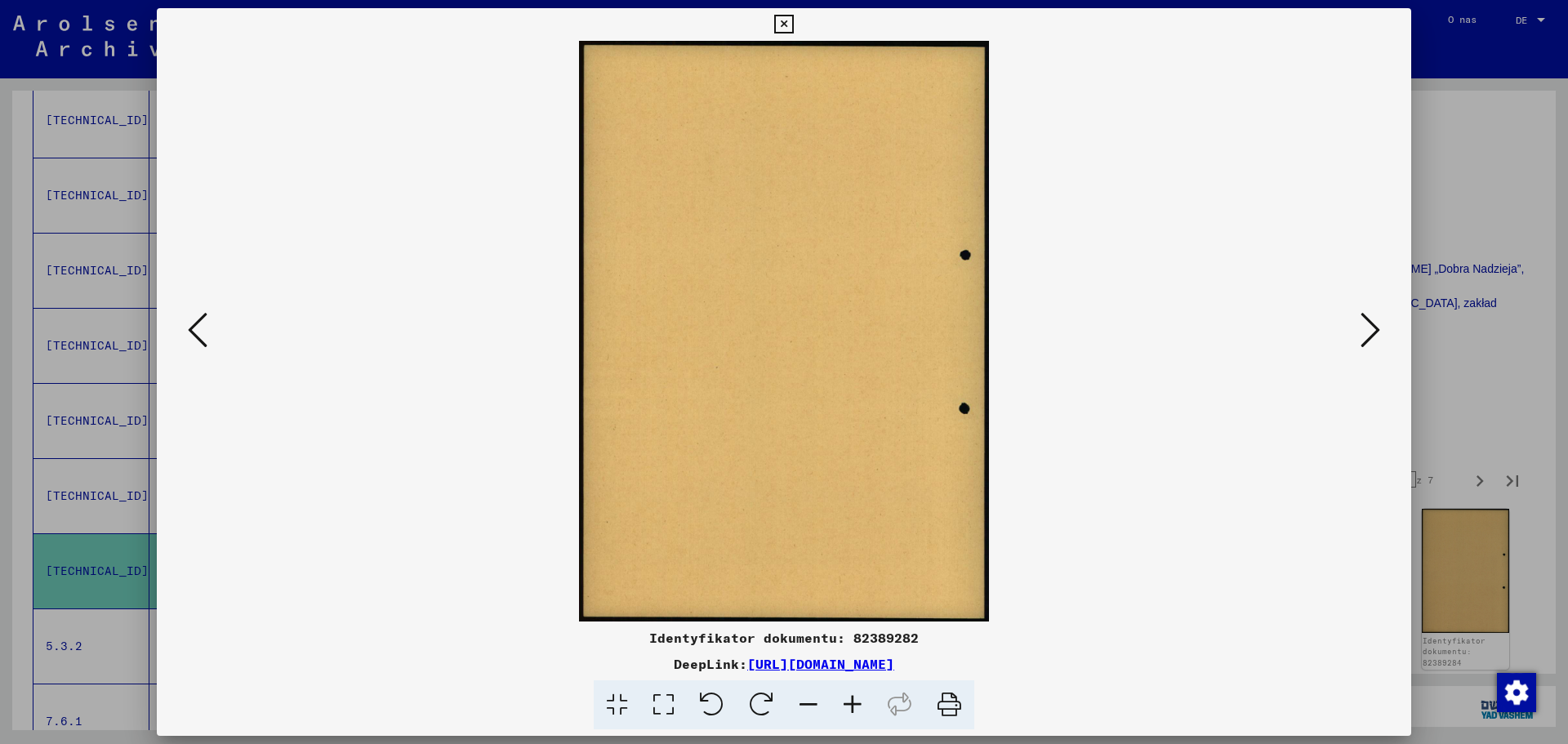
click at [1361, 327] on icon at bounding box center [1370, 330] width 20 height 39
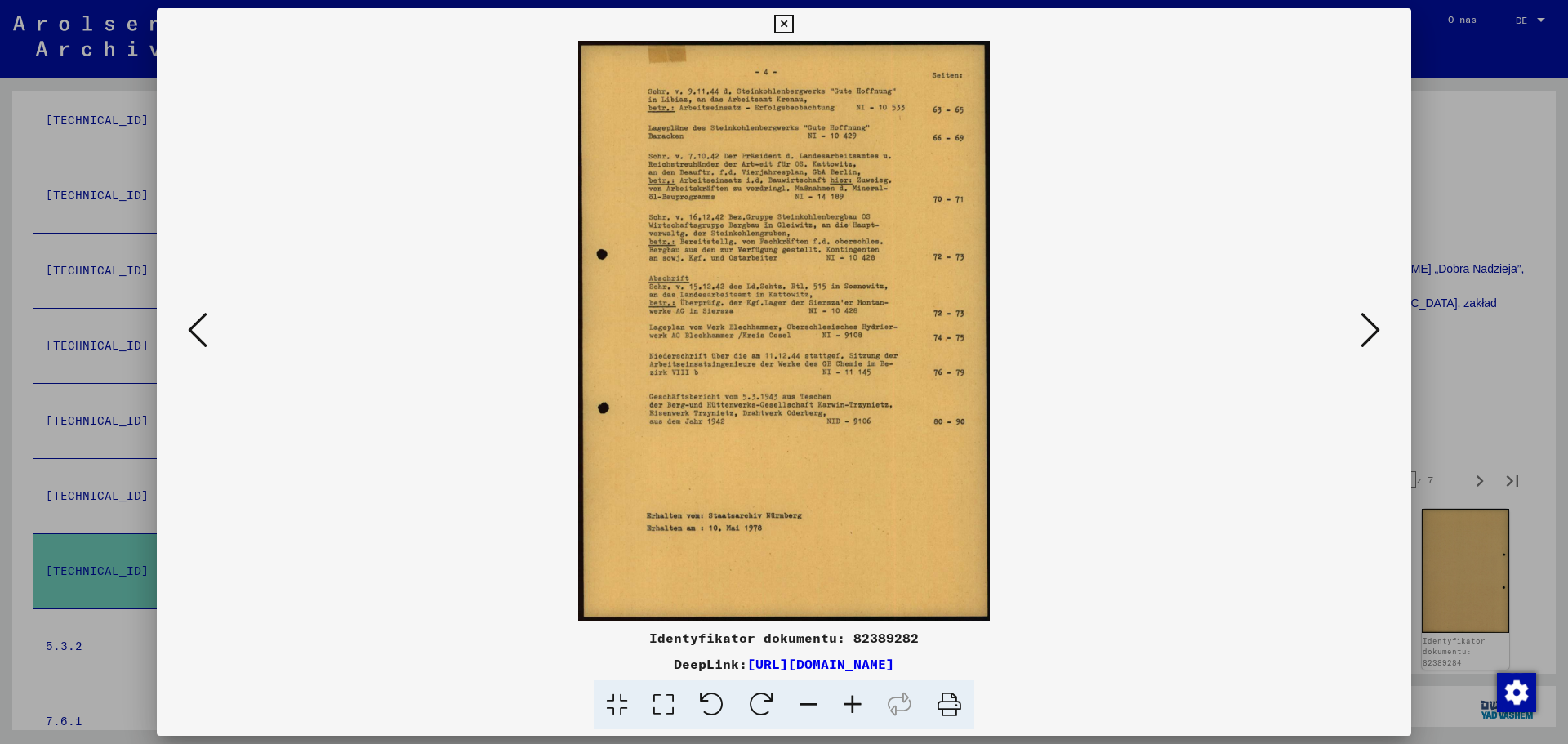
click at [1361, 327] on icon at bounding box center [1370, 330] width 20 height 39
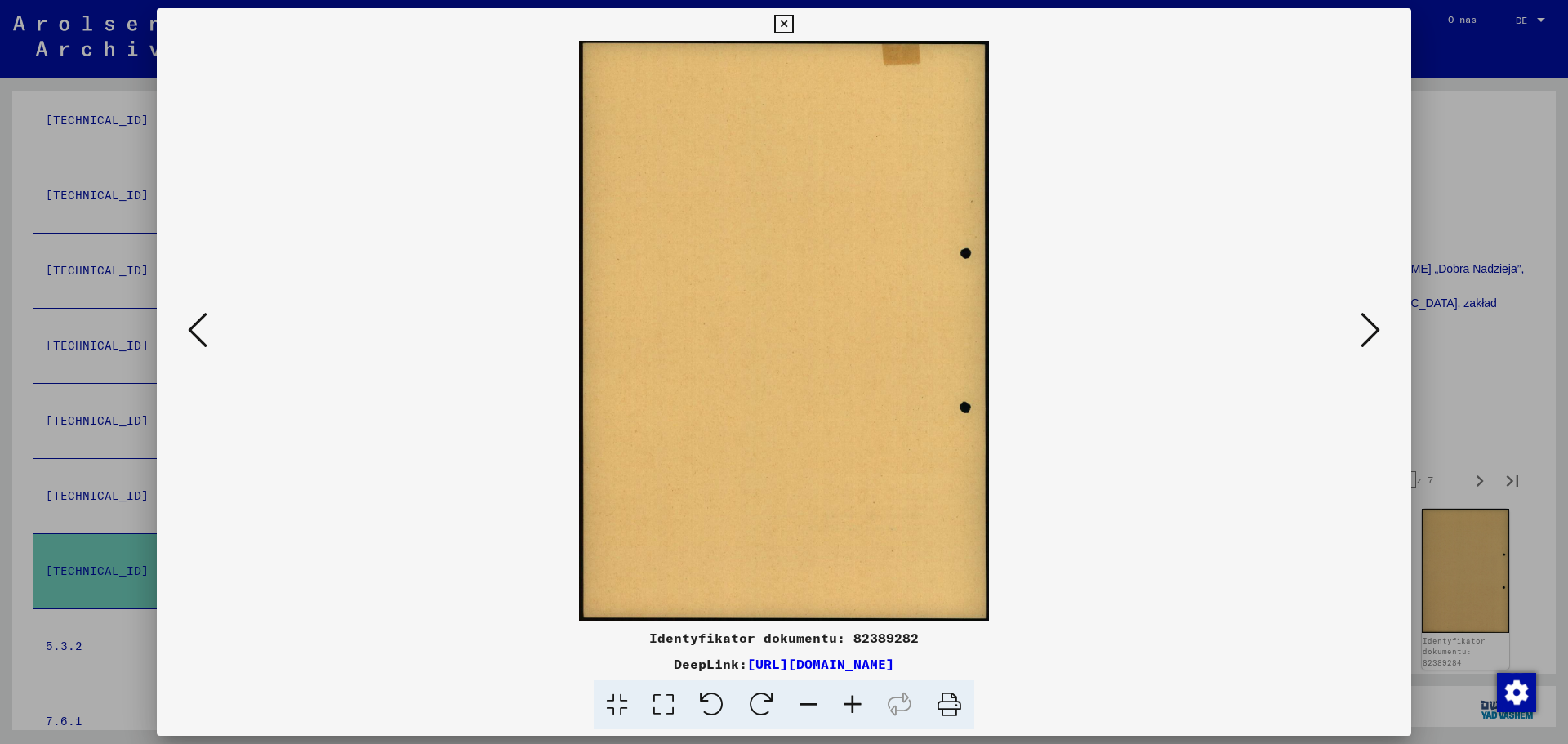
click at [1361, 327] on icon at bounding box center [1370, 330] width 20 height 39
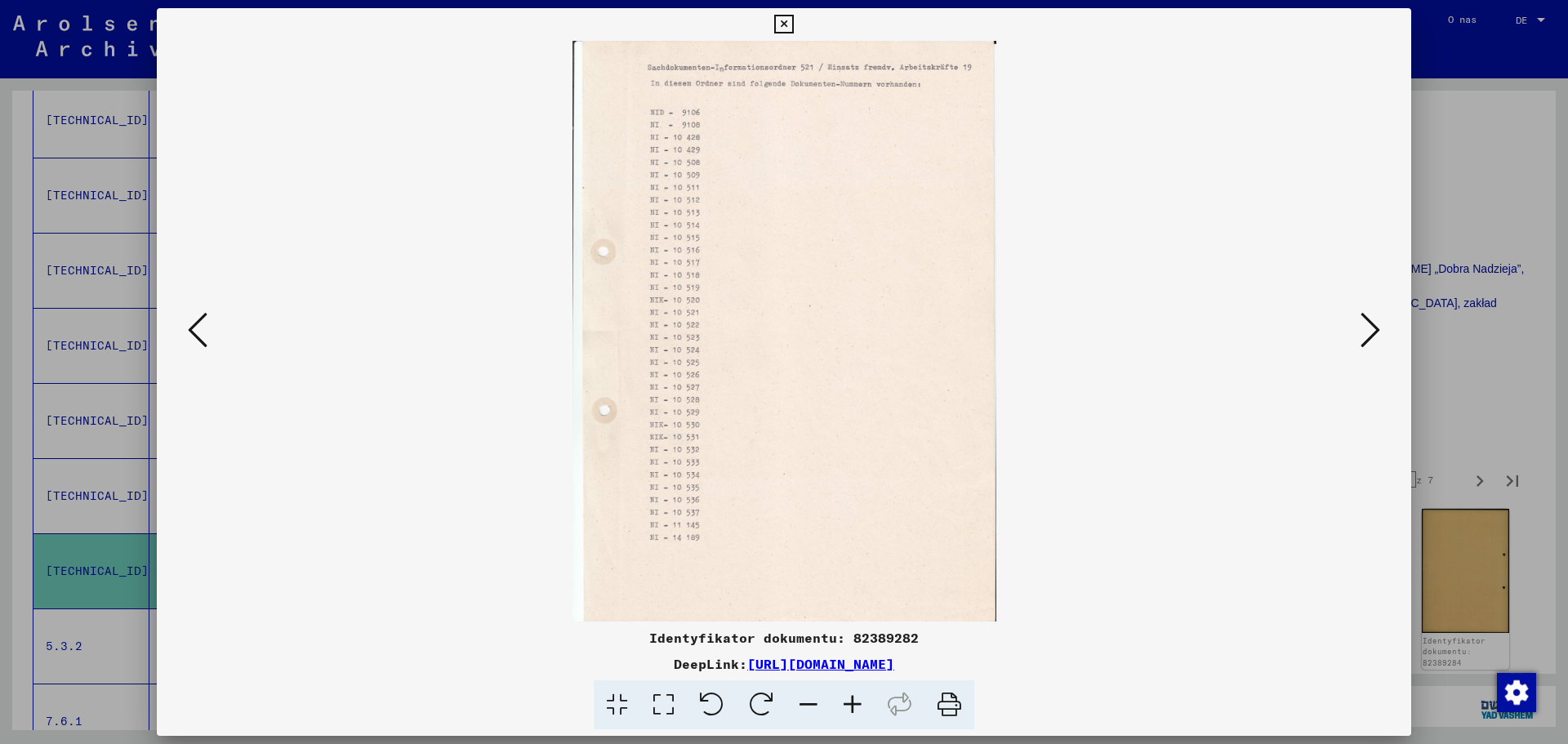
click at [1361, 327] on icon at bounding box center [1370, 330] width 20 height 39
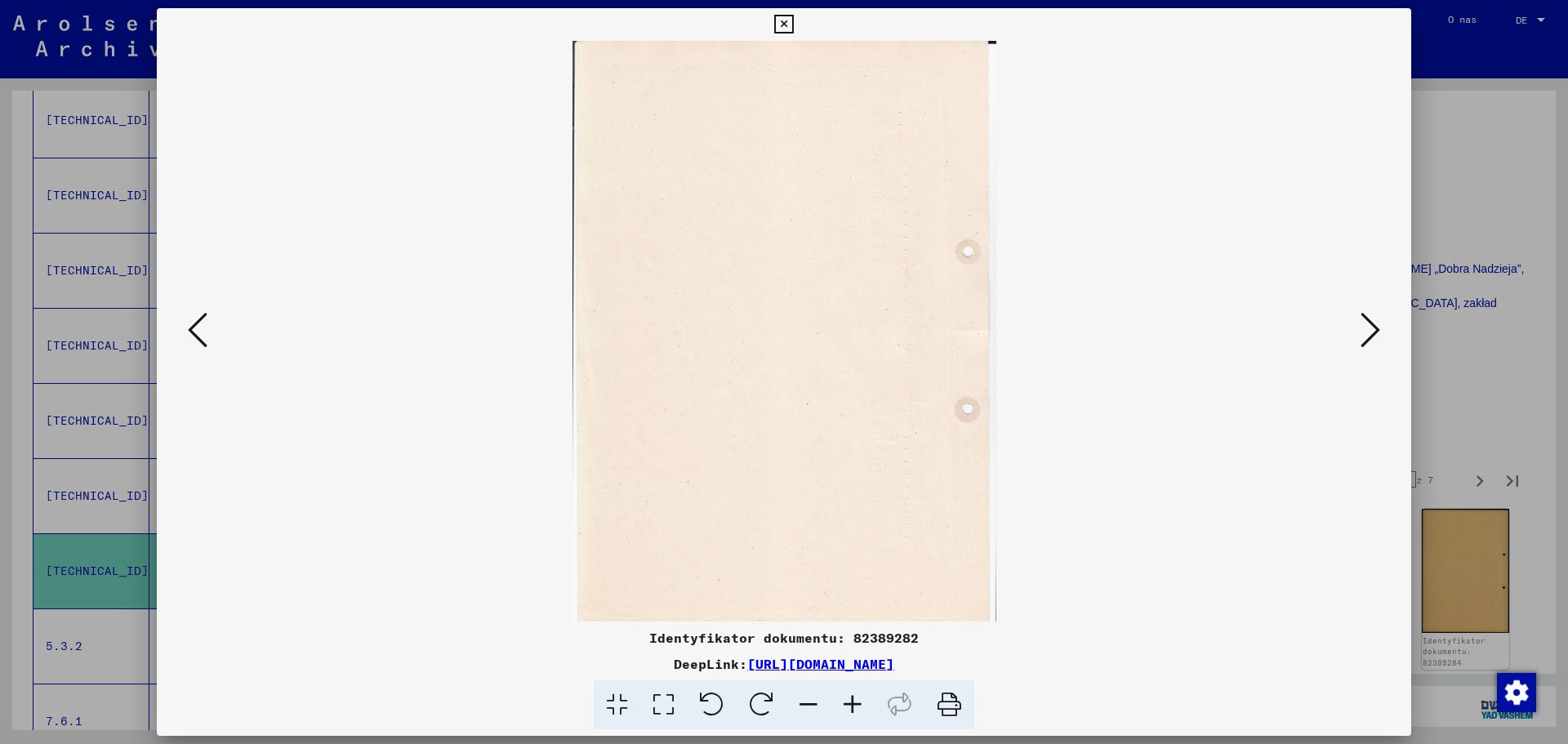
click at [1361, 327] on icon at bounding box center [1370, 330] width 20 height 39
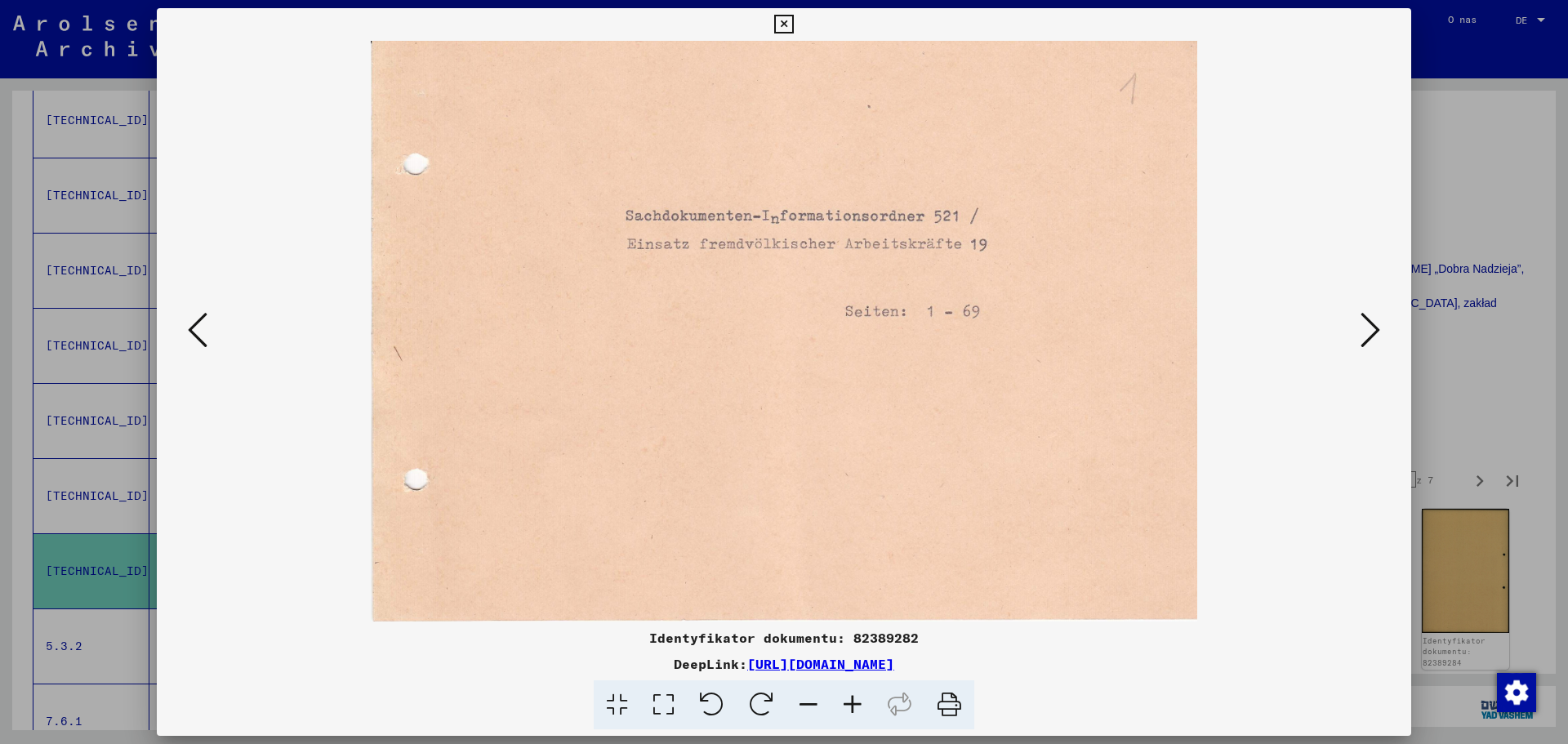
click at [1361, 327] on icon at bounding box center [1370, 330] width 20 height 39
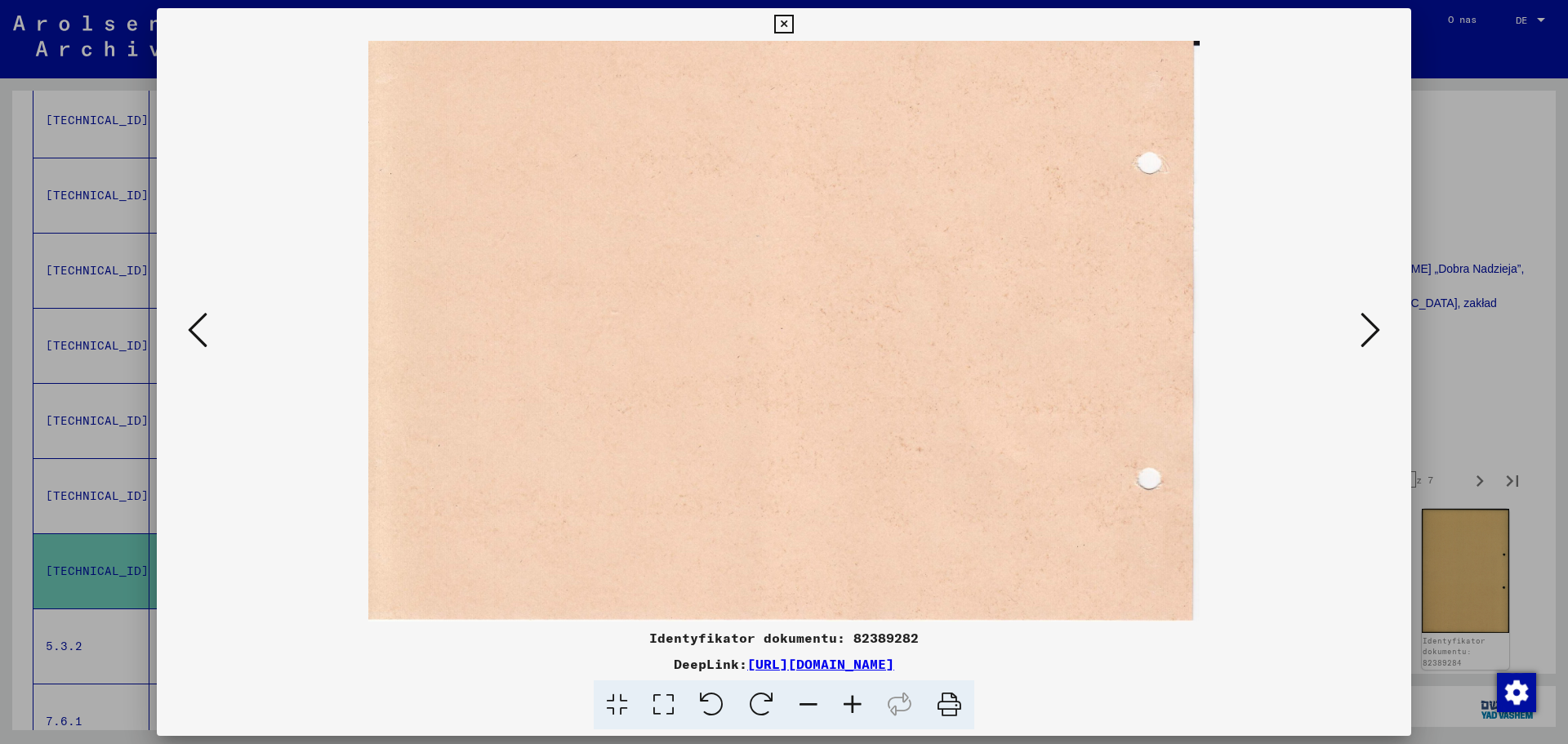
click at [1361, 327] on icon at bounding box center [1370, 330] width 20 height 39
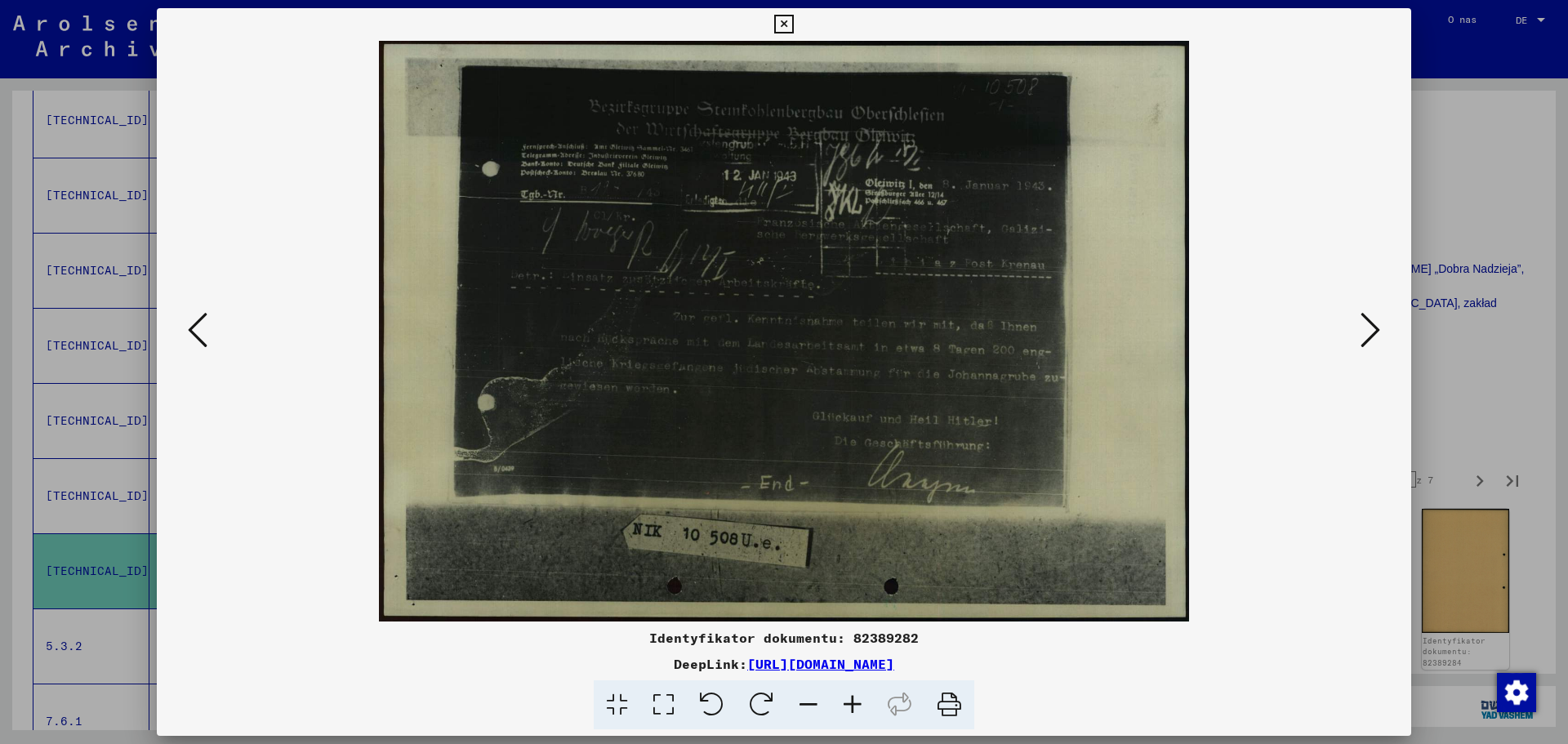
click at [1361, 327] on icon at bounding box center [1370, 330] width 20 height 39
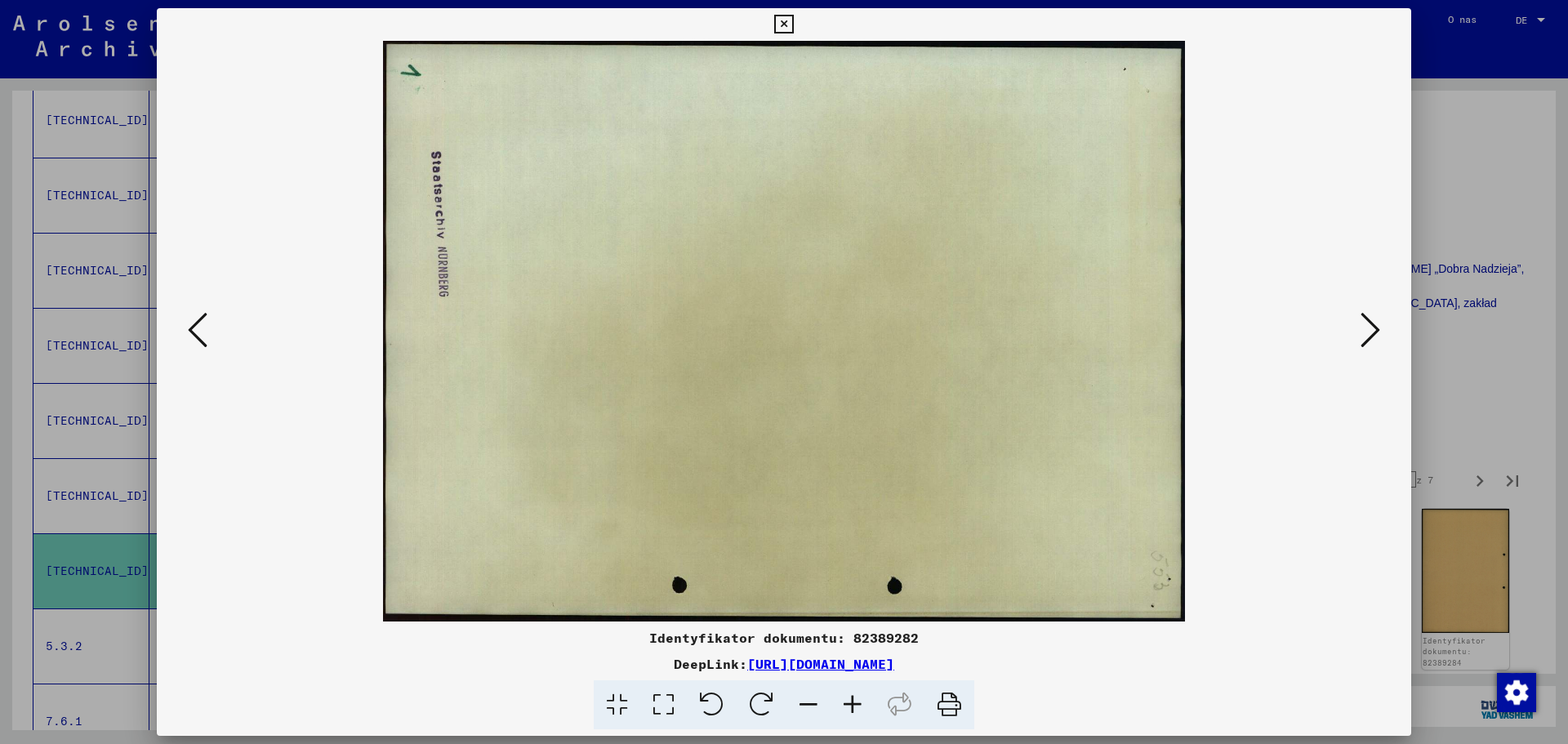
click at [1361, 327] on icon at bounding box center [1370, 330] width 20 height 39
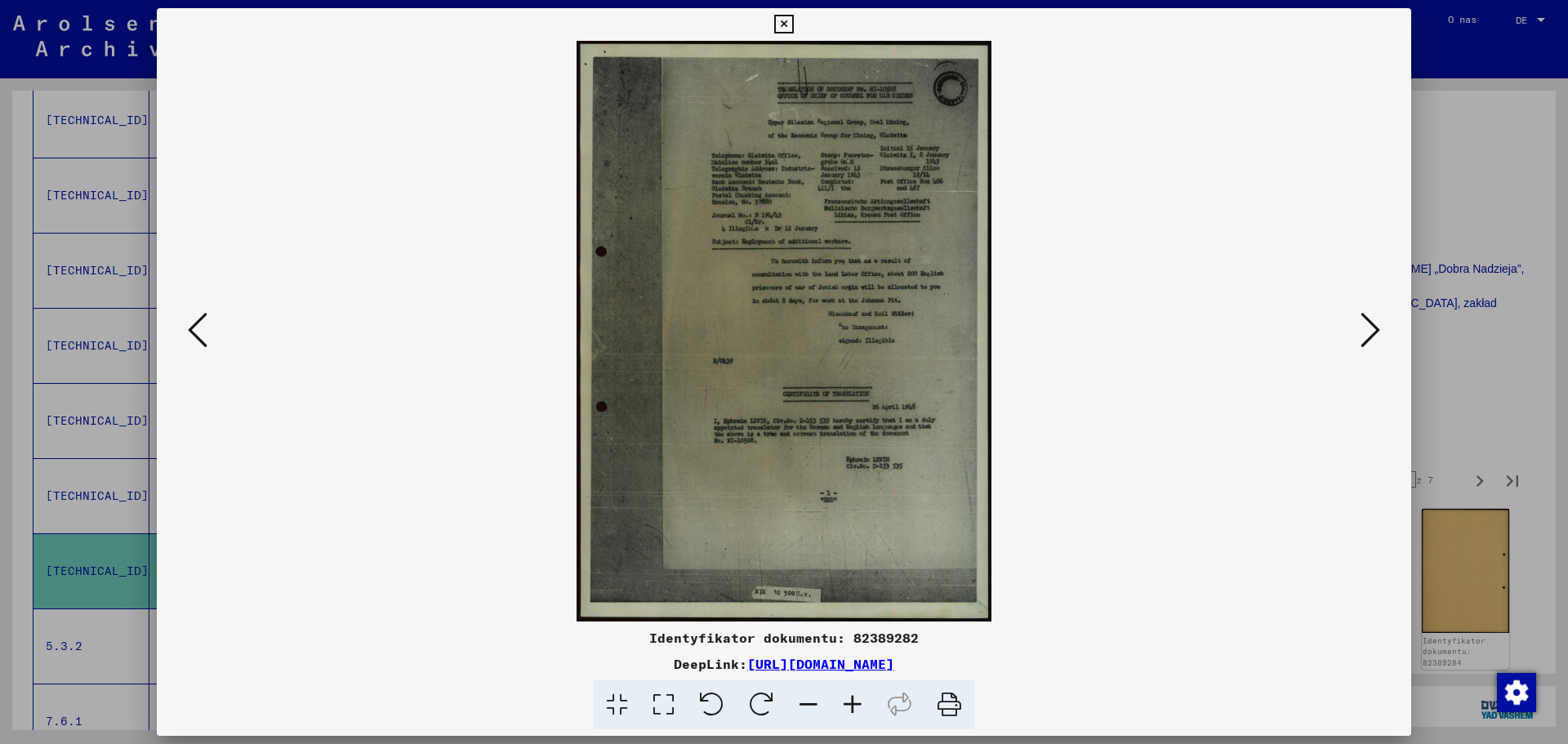
click at [780, 20] on icon at bounding box center [783, 24] width 19 height 20
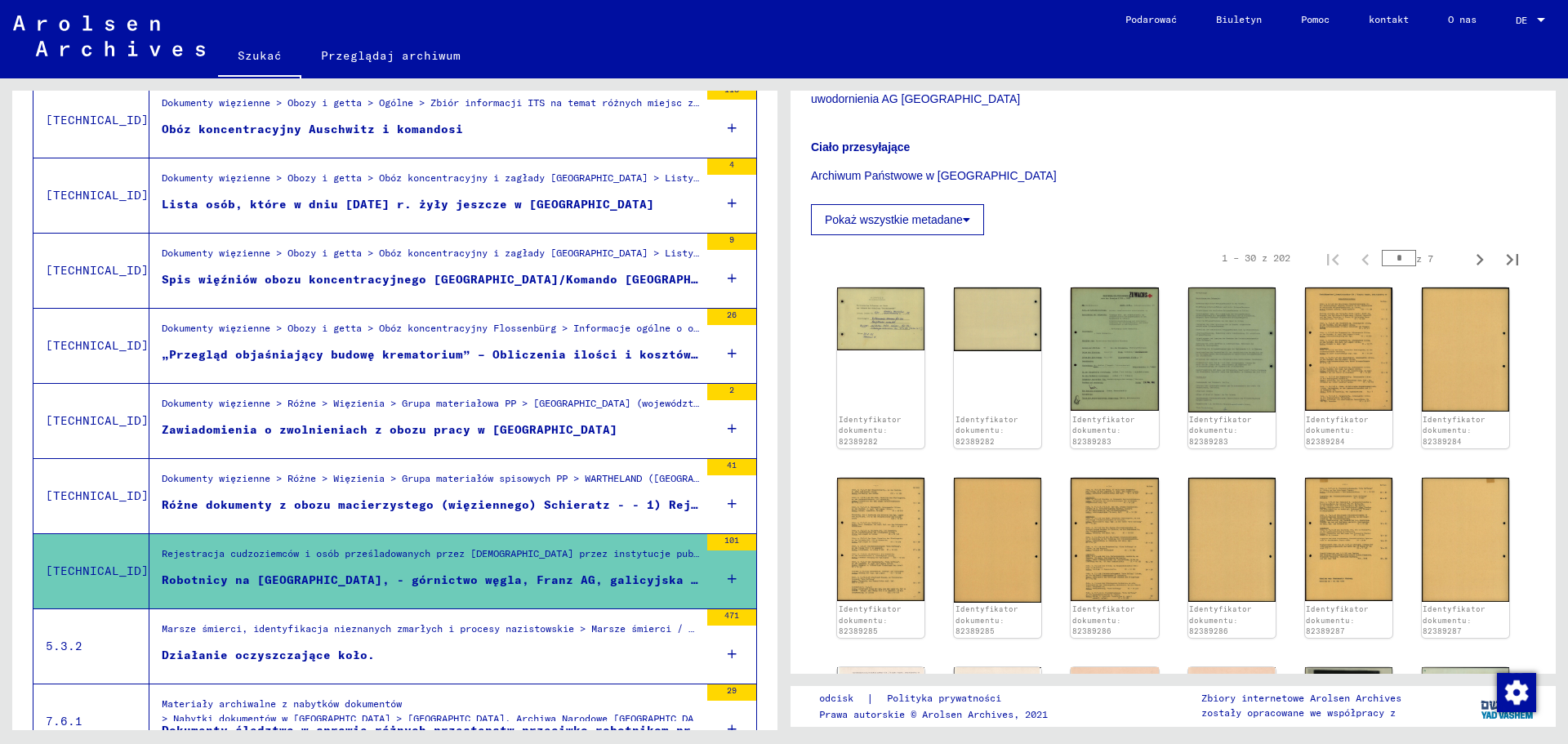
scroll to position [489, 0]
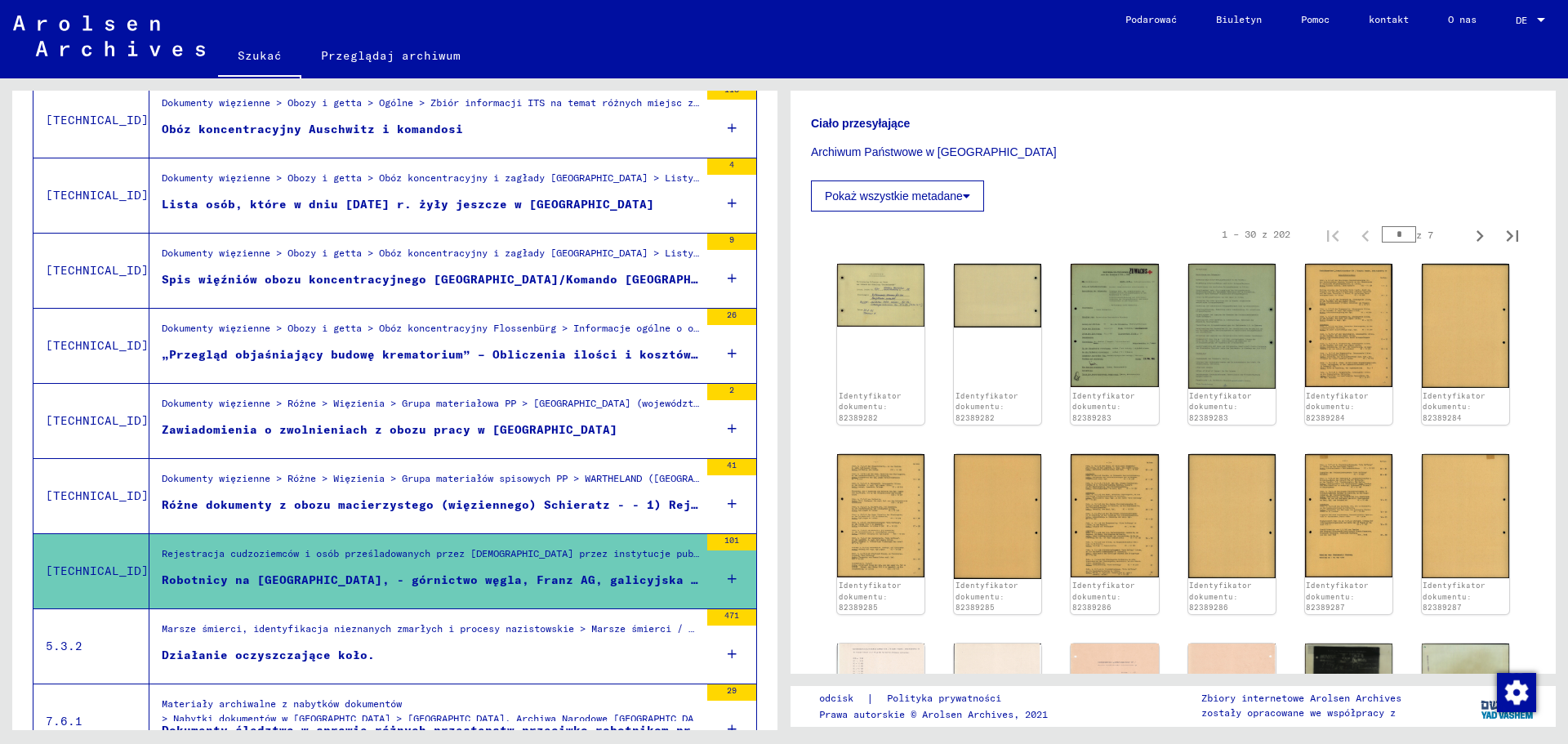
click at [390, 641] on div "Marsze śmierci, identyfikacja nieznanych zmarłych i procesy nazistowskie > Mars…" at bounding box center [430, 633] width 537 height 23
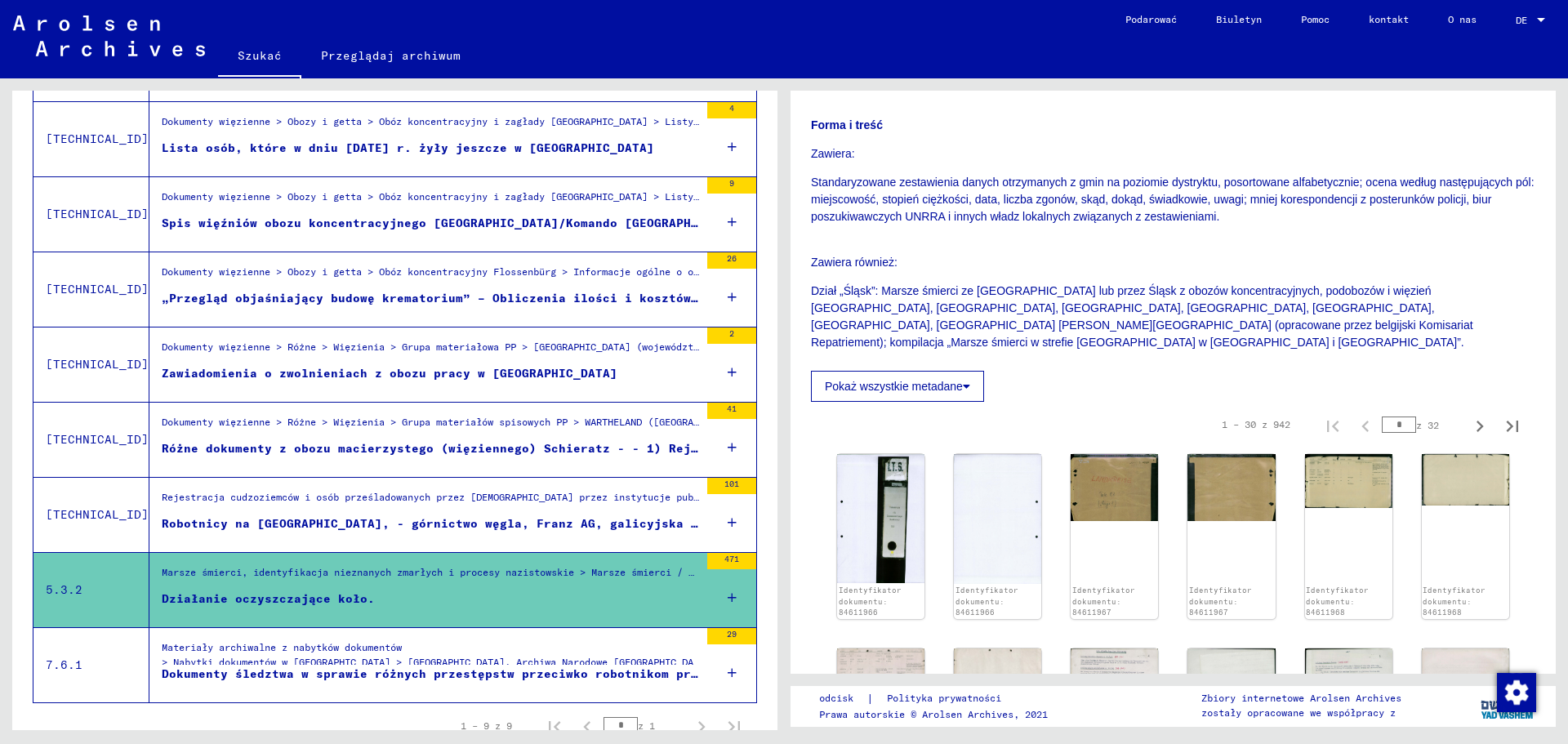
scroll to position [425, 0]
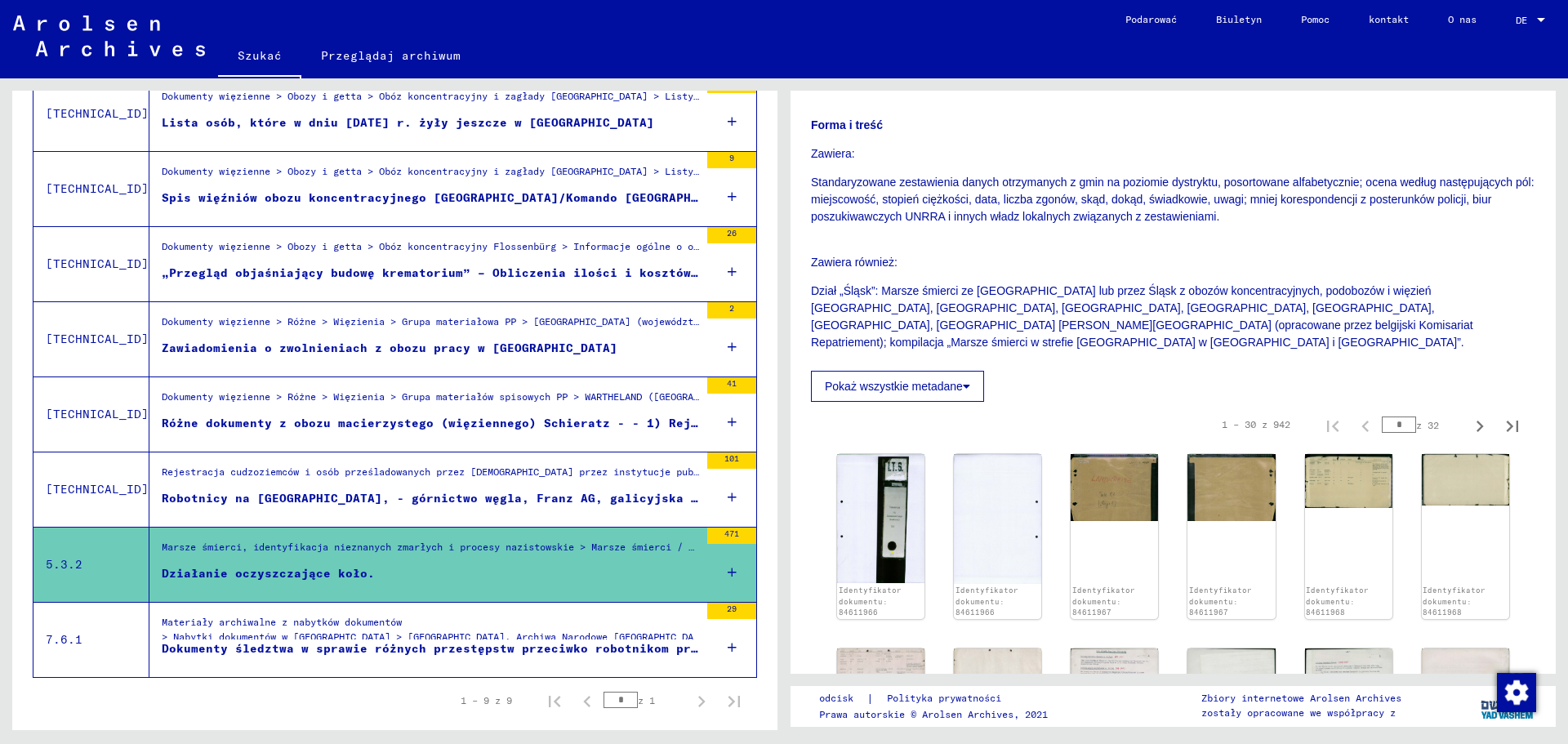
click at [277, 634] on font "> Nabytki dokumentów w [GEOGRAPHIC_DATA] > [GEOGRAPHIC_DATA], Archiwa Narodowe …" at bounding box center [1253, 636] width 2184 height 12
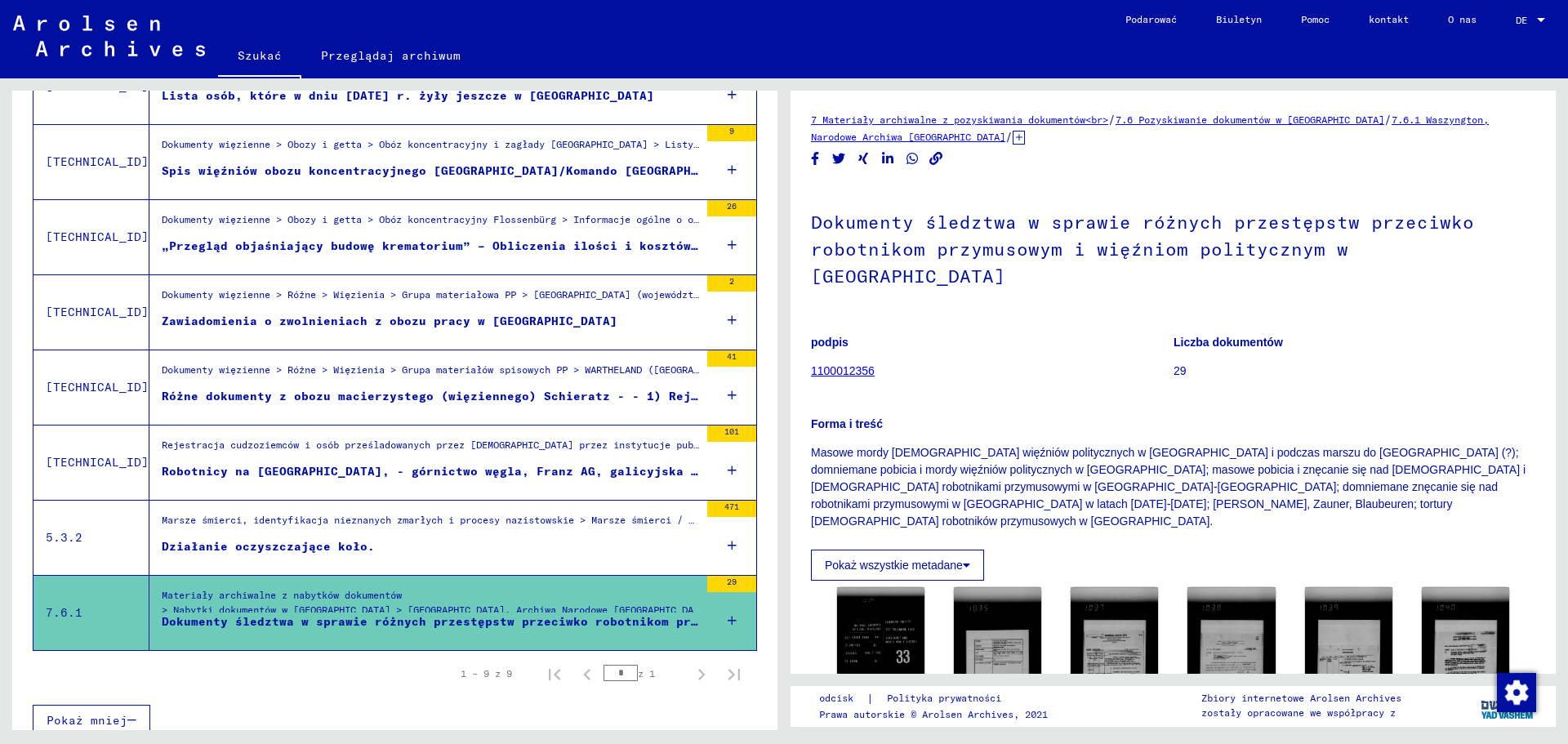
scroll to position [467, 0]
